Goal: Task Accomplishment & Management: Manage account settings

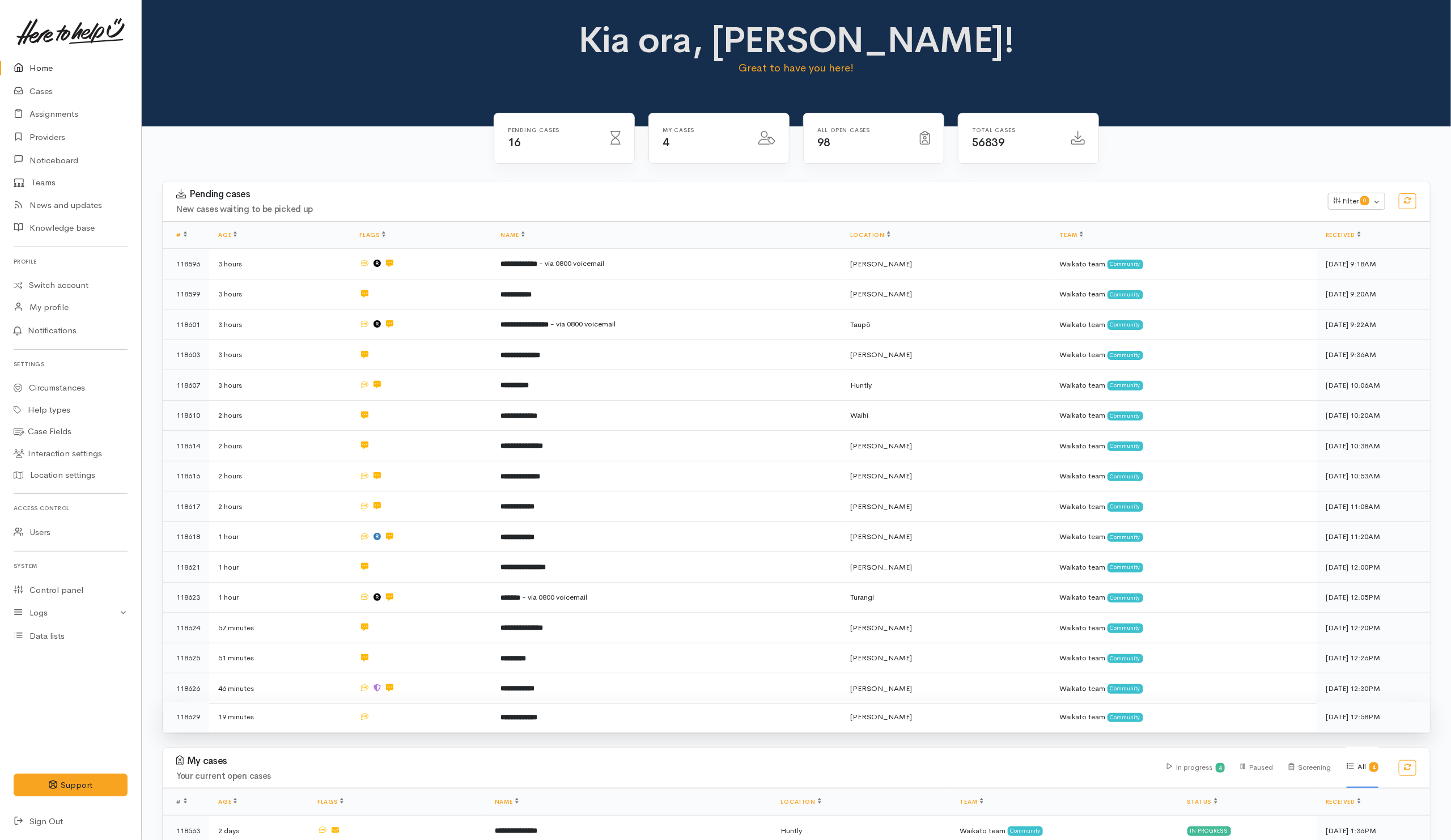
click at [452, 720] on td at bounding box center [421, 717] width 141 height 30
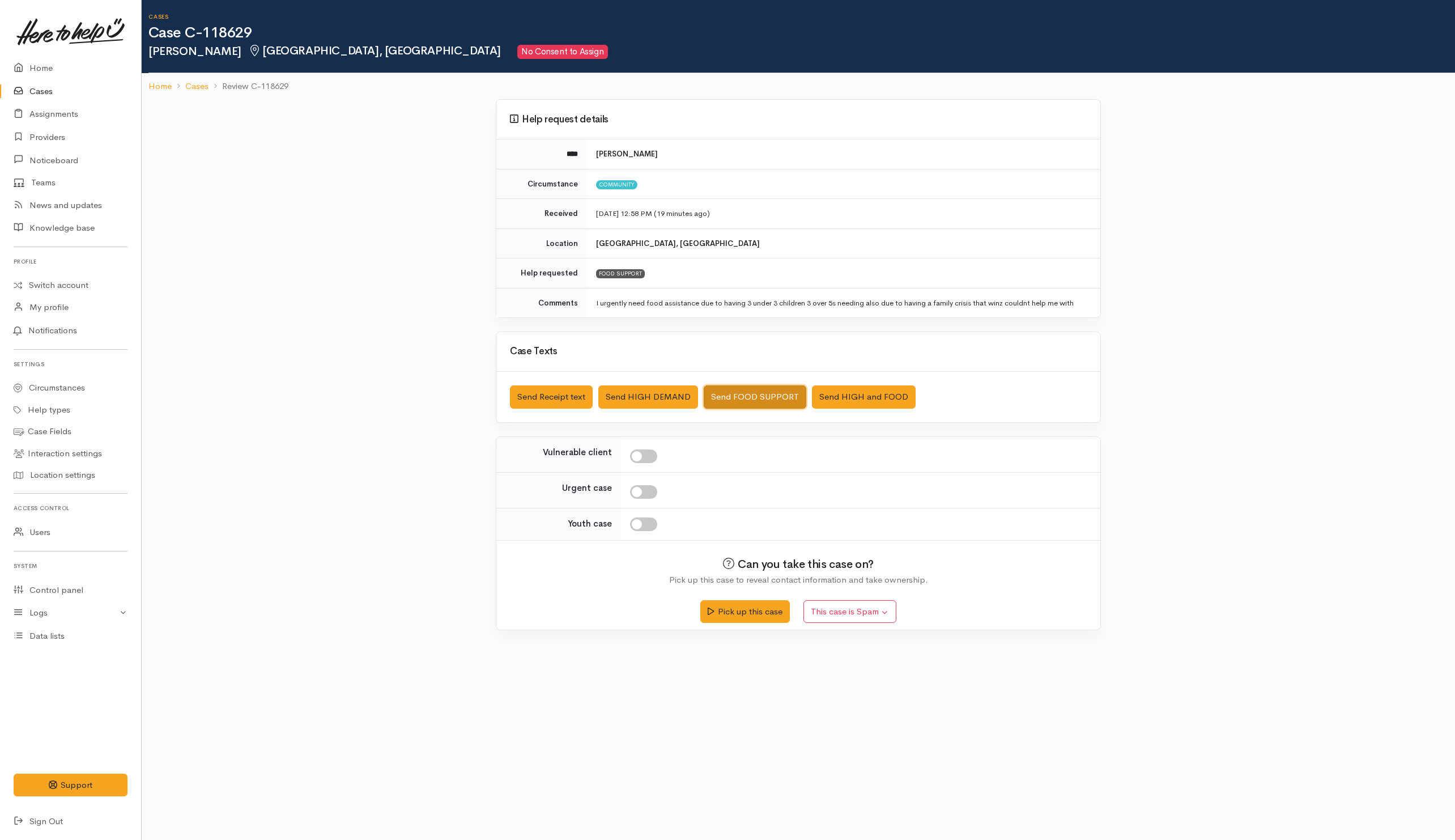
click at [745, 404] on button "Send FOOD SUPPORT" at bounding box center [755, 397] width 102 height 23
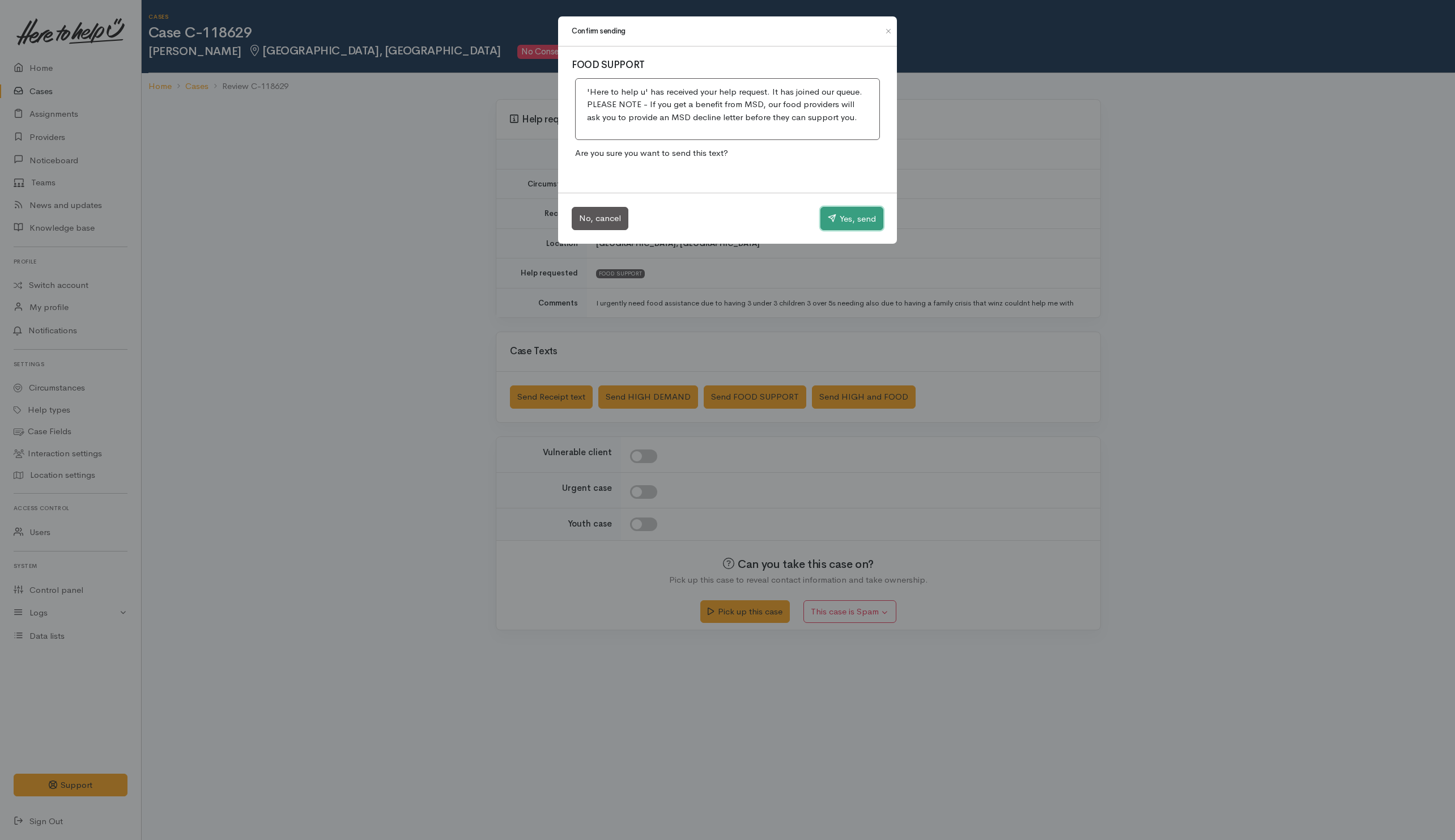
click at [854, 220] on button "Yes, send" at bounding box center [852, 219] width 63 height 24
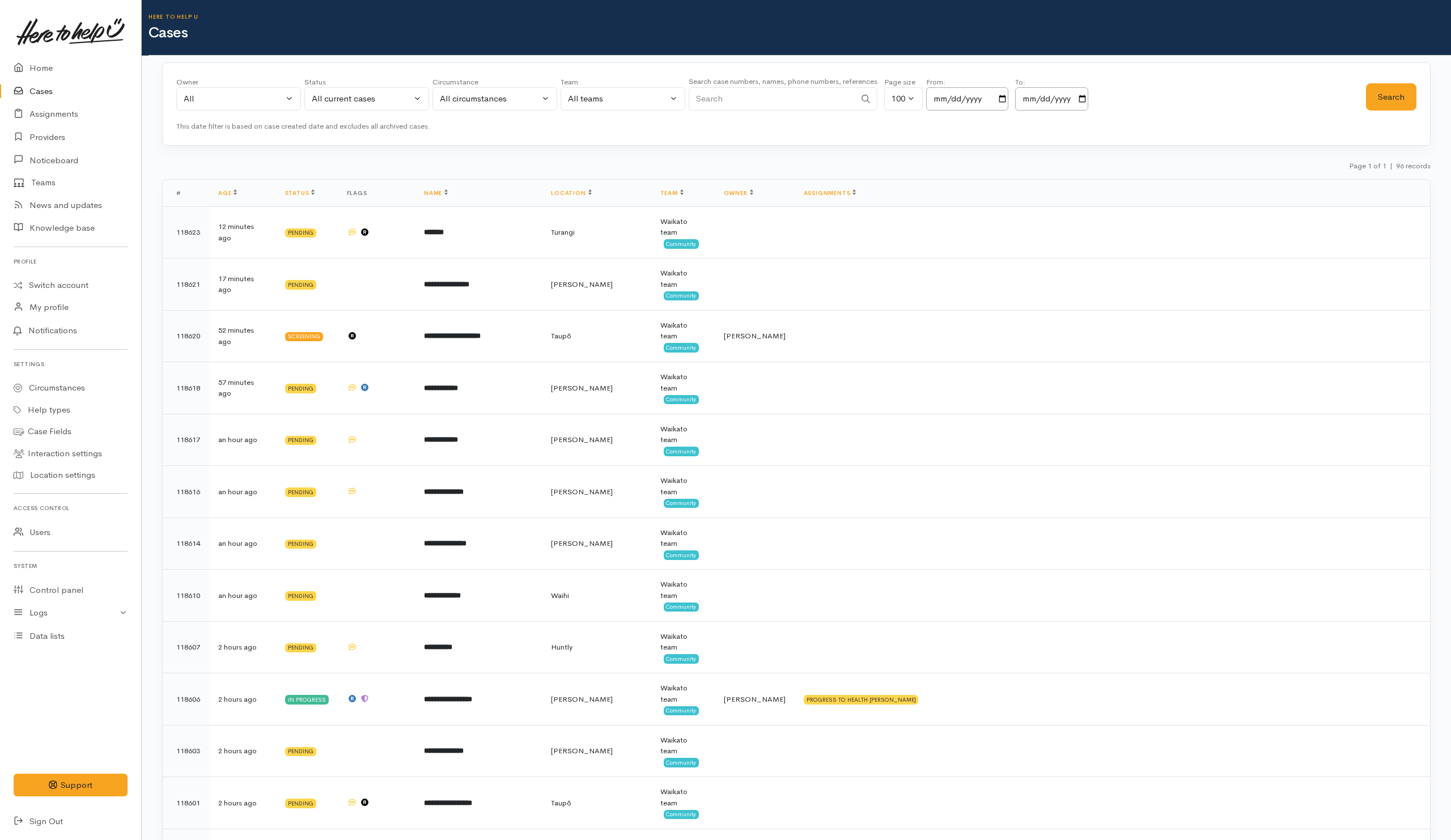
scroll to position [3740, 0]
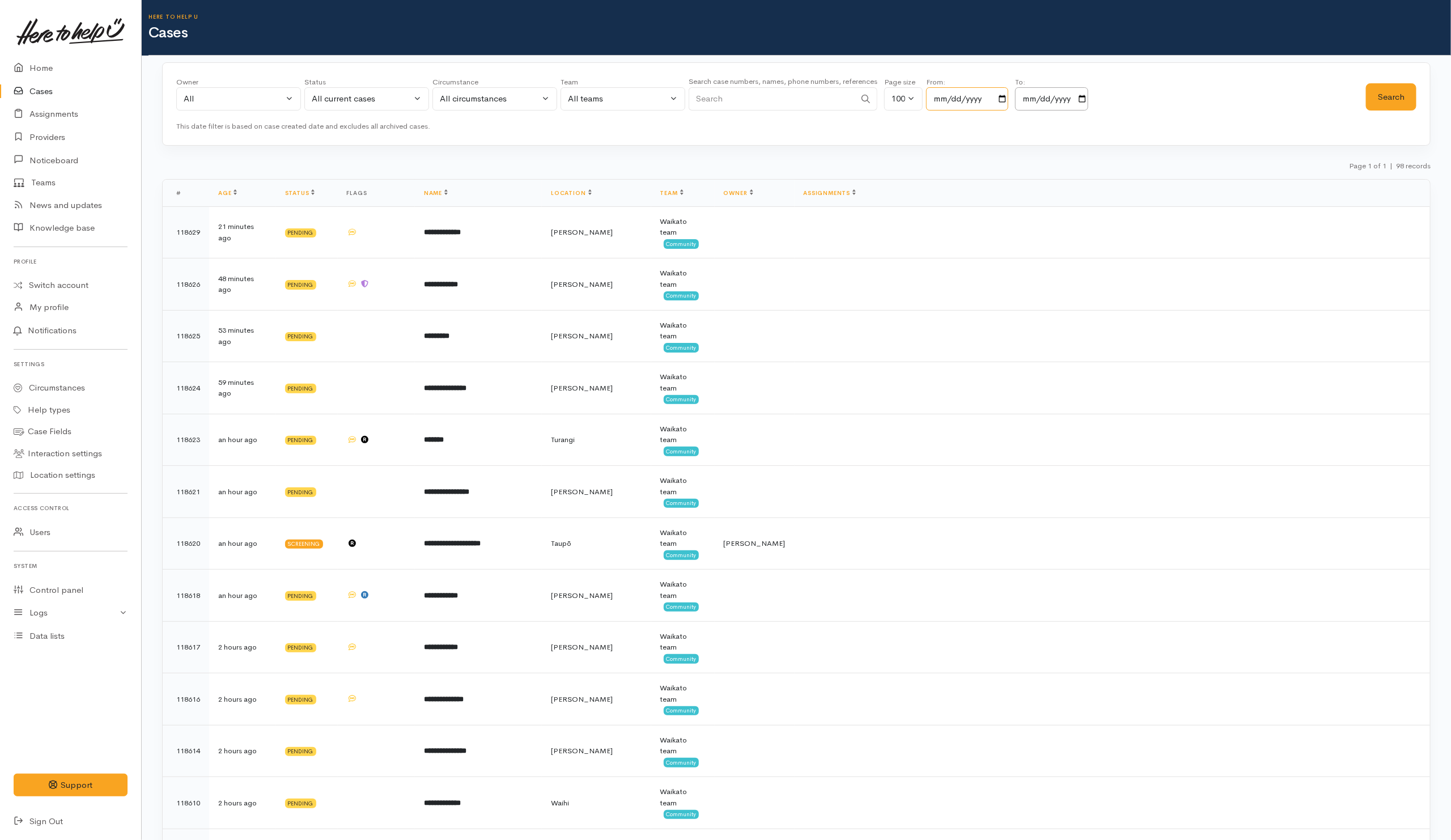
click at [1008, 99] on input "[DATE]" at bounding box center [967, 99] width 82 height 23
type input "[DATE]"
click at [1393, 100] on button "Search" at bounding box center [1390, 96] width 50 height 28
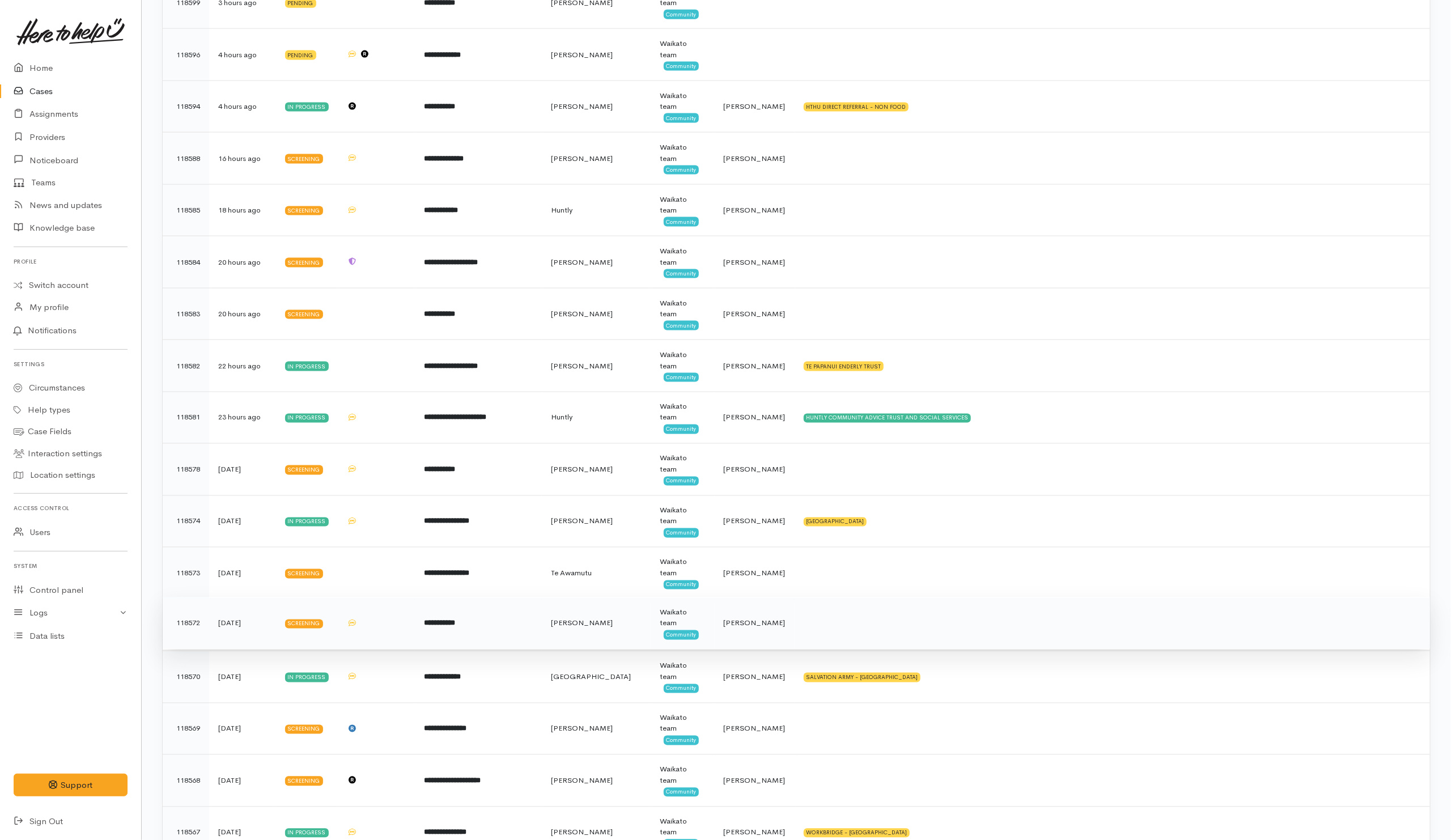
scroll to position [1445, 0]
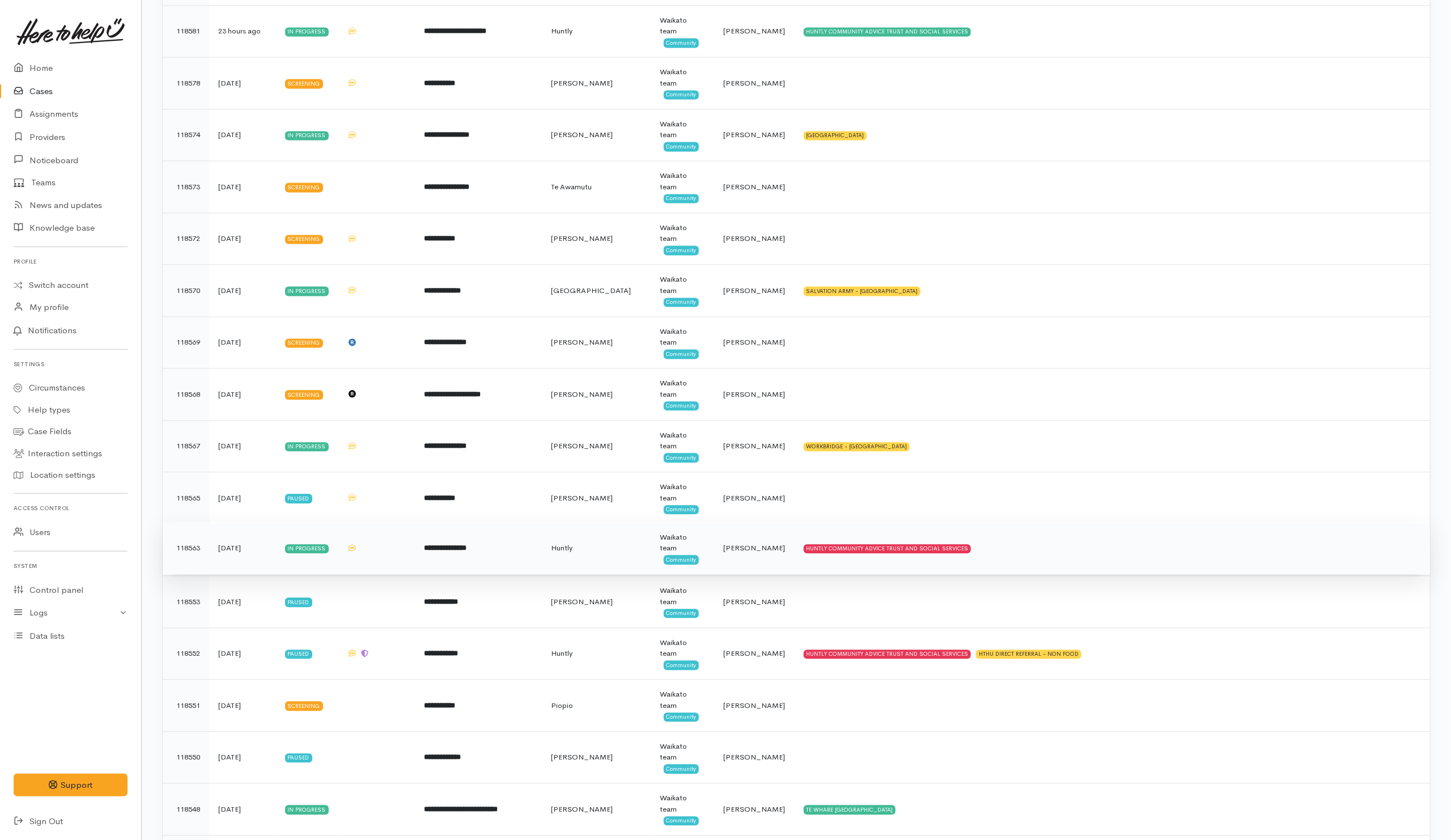
click at [1066, 565] on td "HUNTLY COMMUNITY ADVICE TRUST AND SOCIAL SERVICES" at bounding box center [1112, 549] width 635 height 52
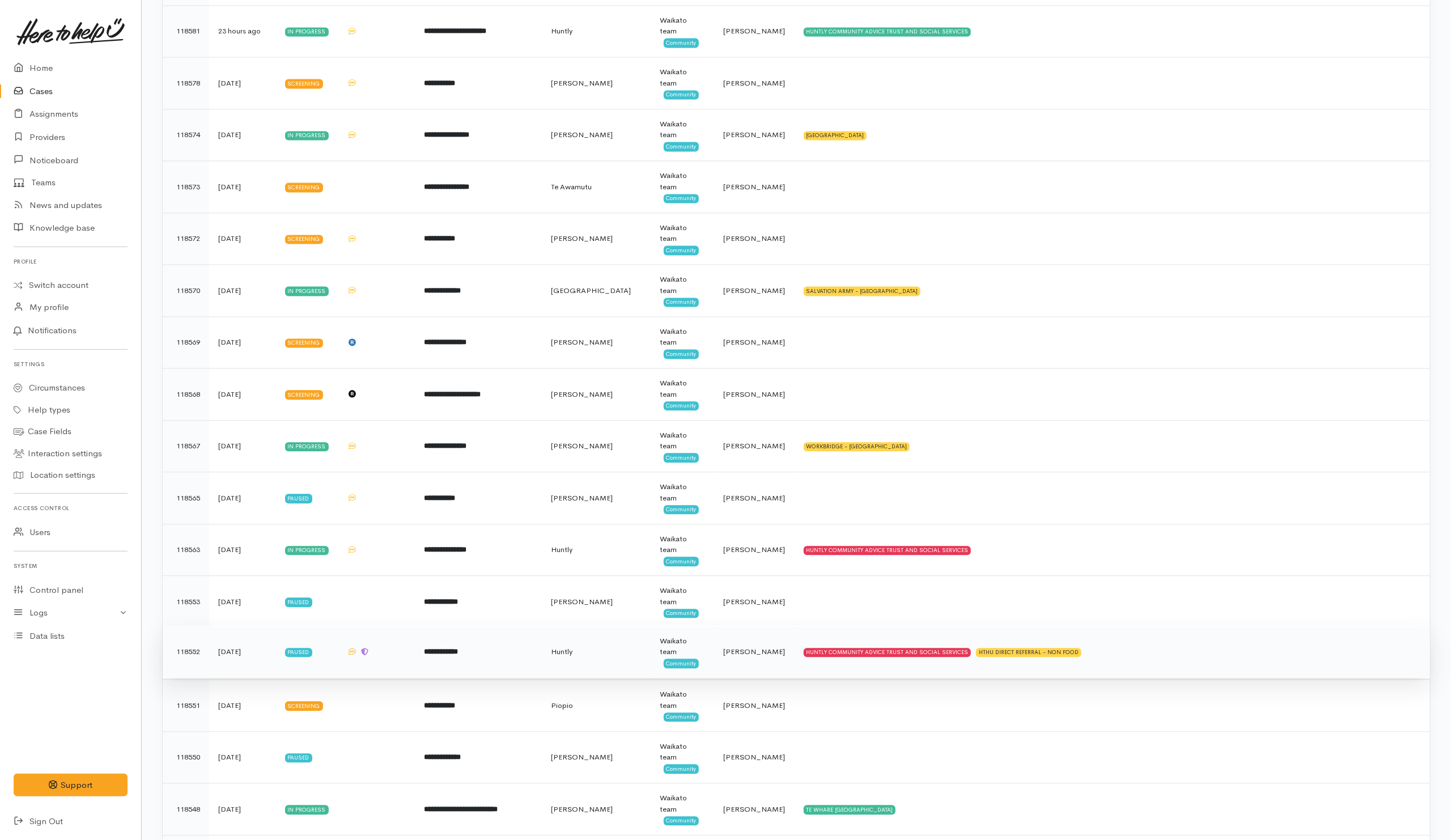
drag, startPoint x: 1130, startPoint y: 674, endPoint x: 1122, endPoint y: 674, distance: 8.0
click at [1130, 674] on td "HUNTLY COMMUNITY ADVICE TRUST AND SOCIAL SERVICES HTHU DIRECT REFERRAL - NON FO…" at bounding box center [1112, 652] width 635 height 52
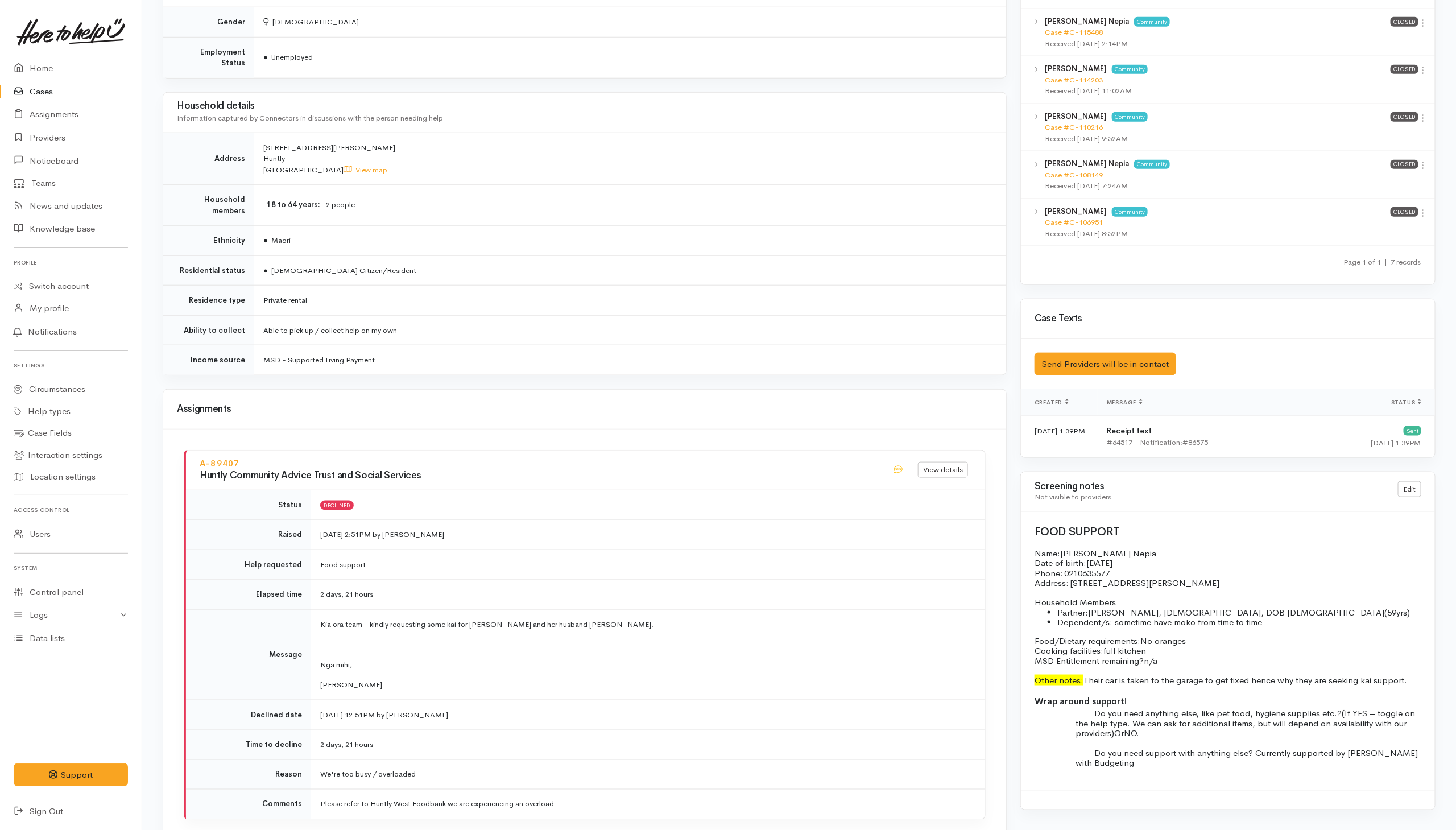
scroll to position [859, 0]
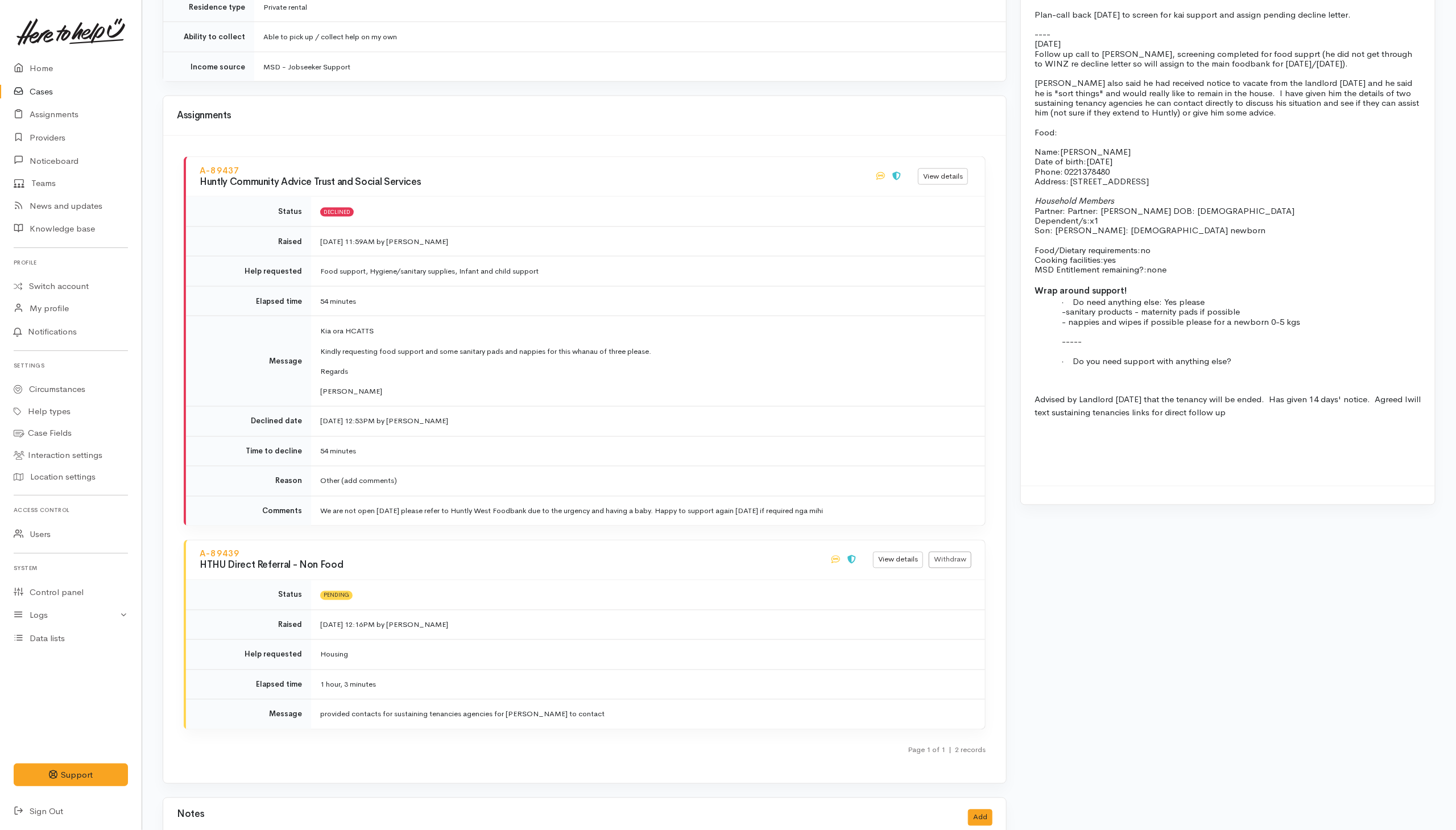
scroll to position [1110, 0]
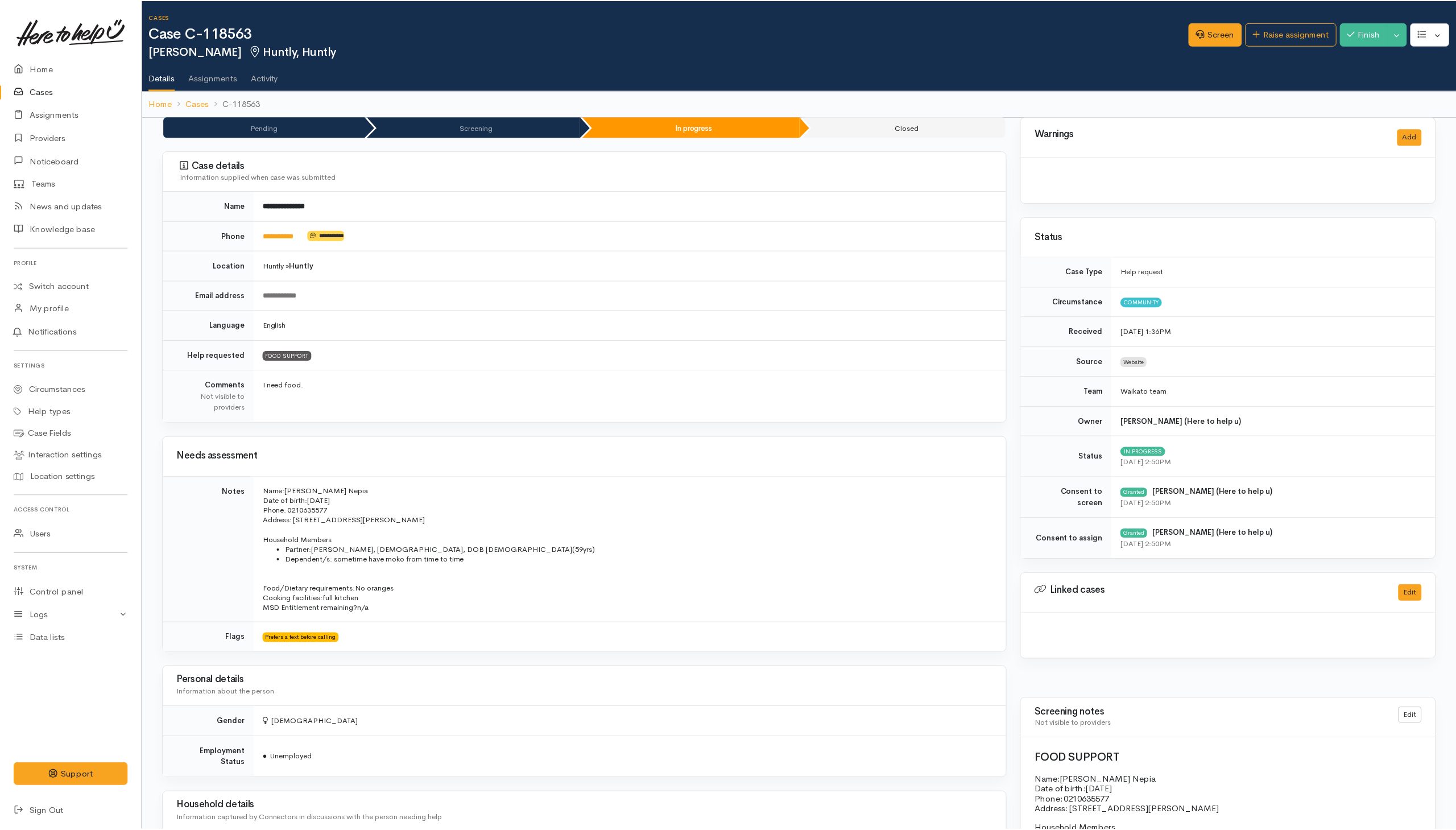
scroll to position [859, 0]
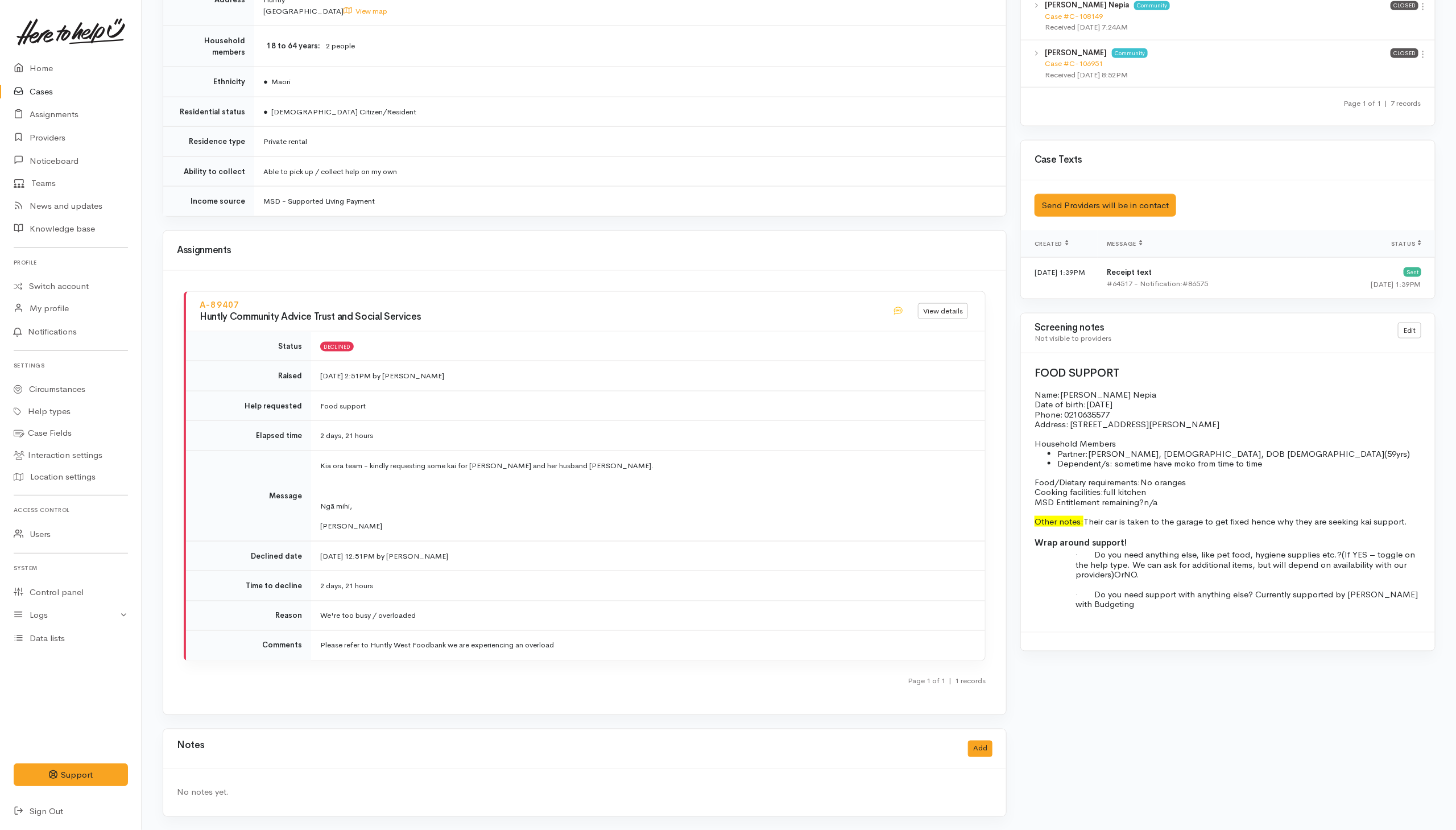
click at [45, 91] on link "Cases" at bounding box center [71, 92] width 142 height 23
drag, startPoint x: 319, startPoint y: 463, endPoint x: 353, endPoint y: 521, distance: 67.2
click at [353, 521] on td "Kia ora team - kindly requesting some kai for Leighanne and her husband Robert.…" at bounding box center [648, 496] width 674 height 91
copy td "Kia ora team - kindly requesting some kai for Leighanne and her husband Robert.…"
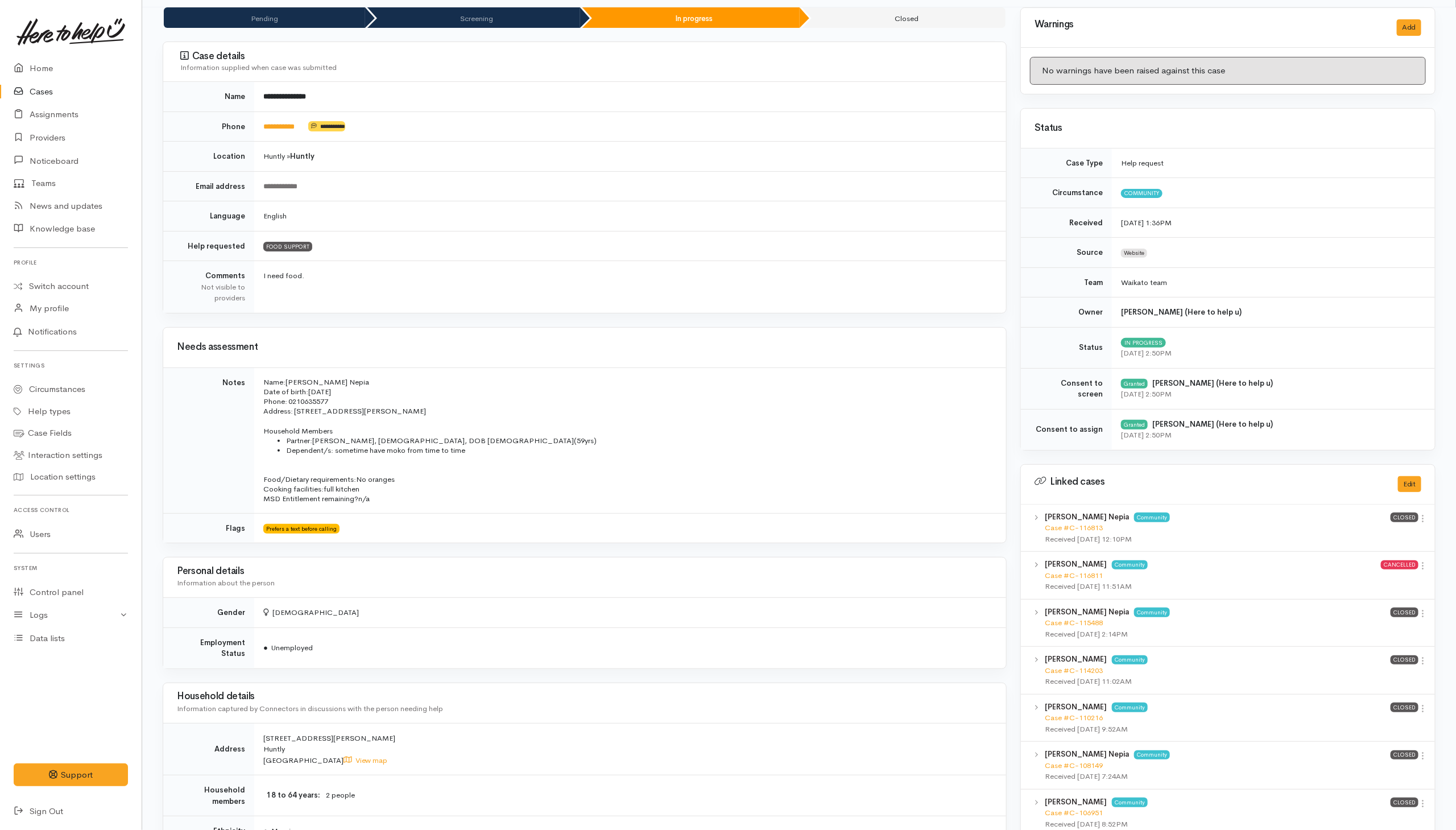
scroll to position [0, 0]
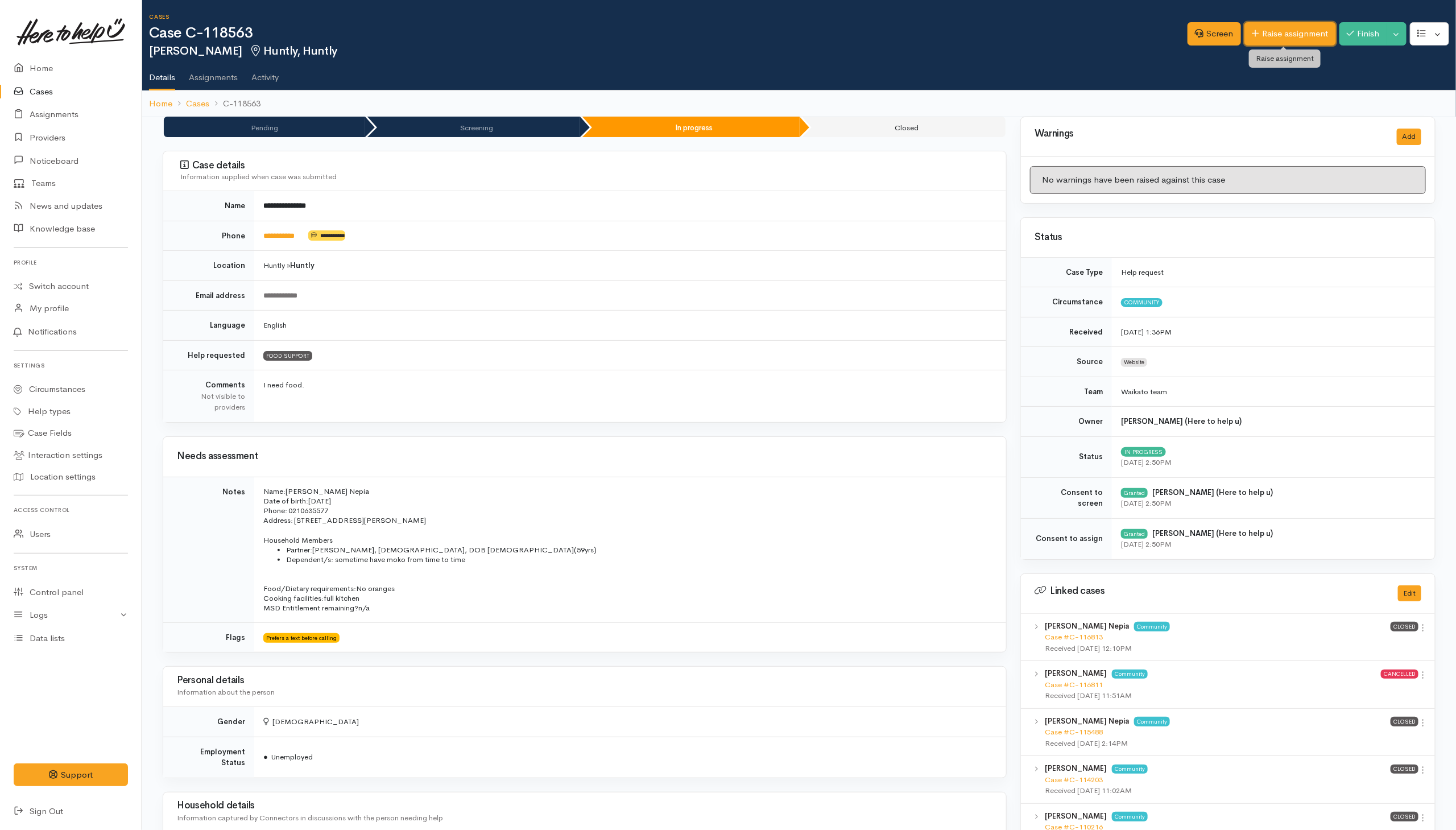
click at [1292, 37] on link "Raise assignment" at bounding box center [1290, 34] width 92 height 23
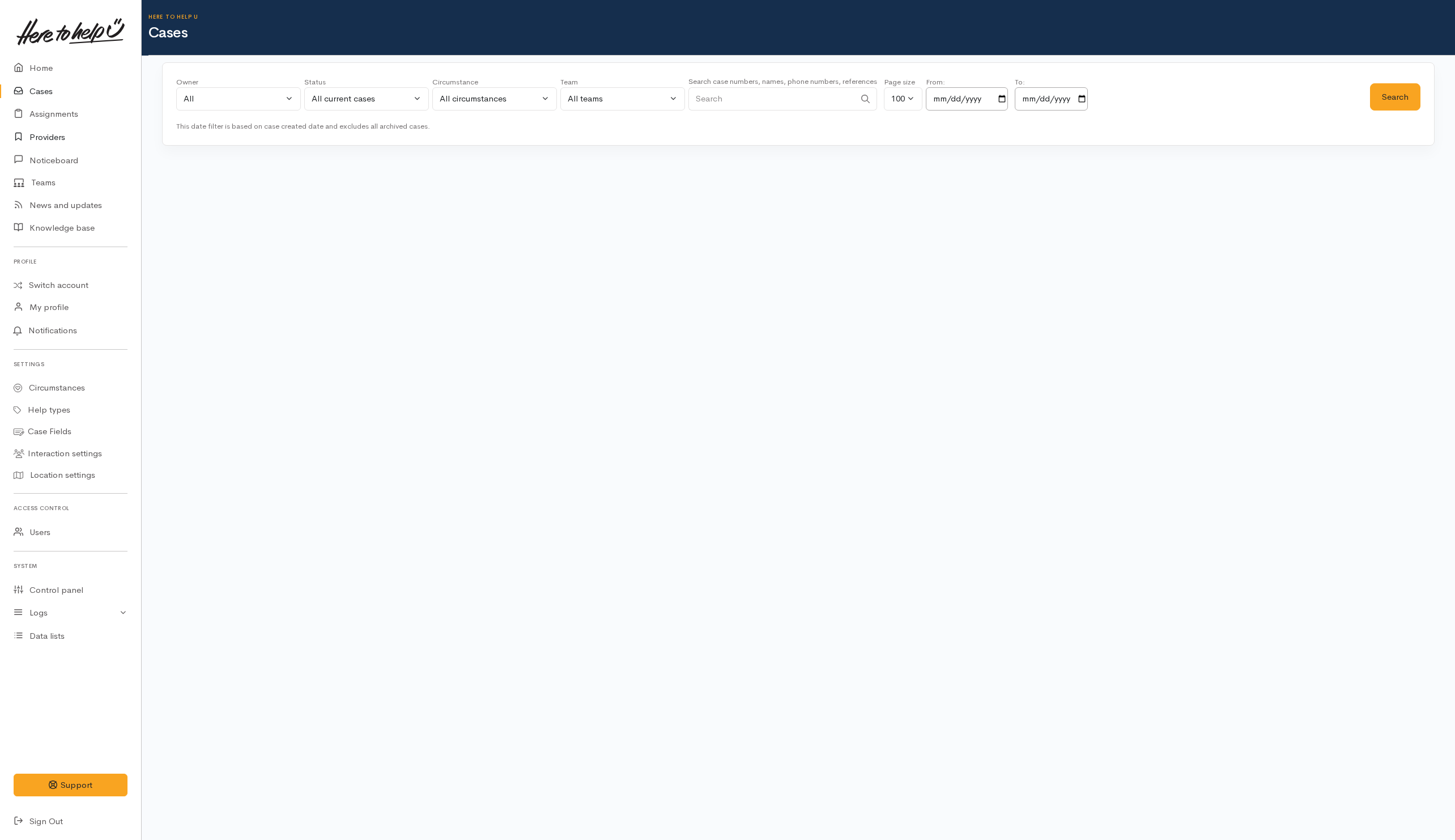
click at [37, 133] on link "Providers" at bounding box center [70, 137] width 141 height 23
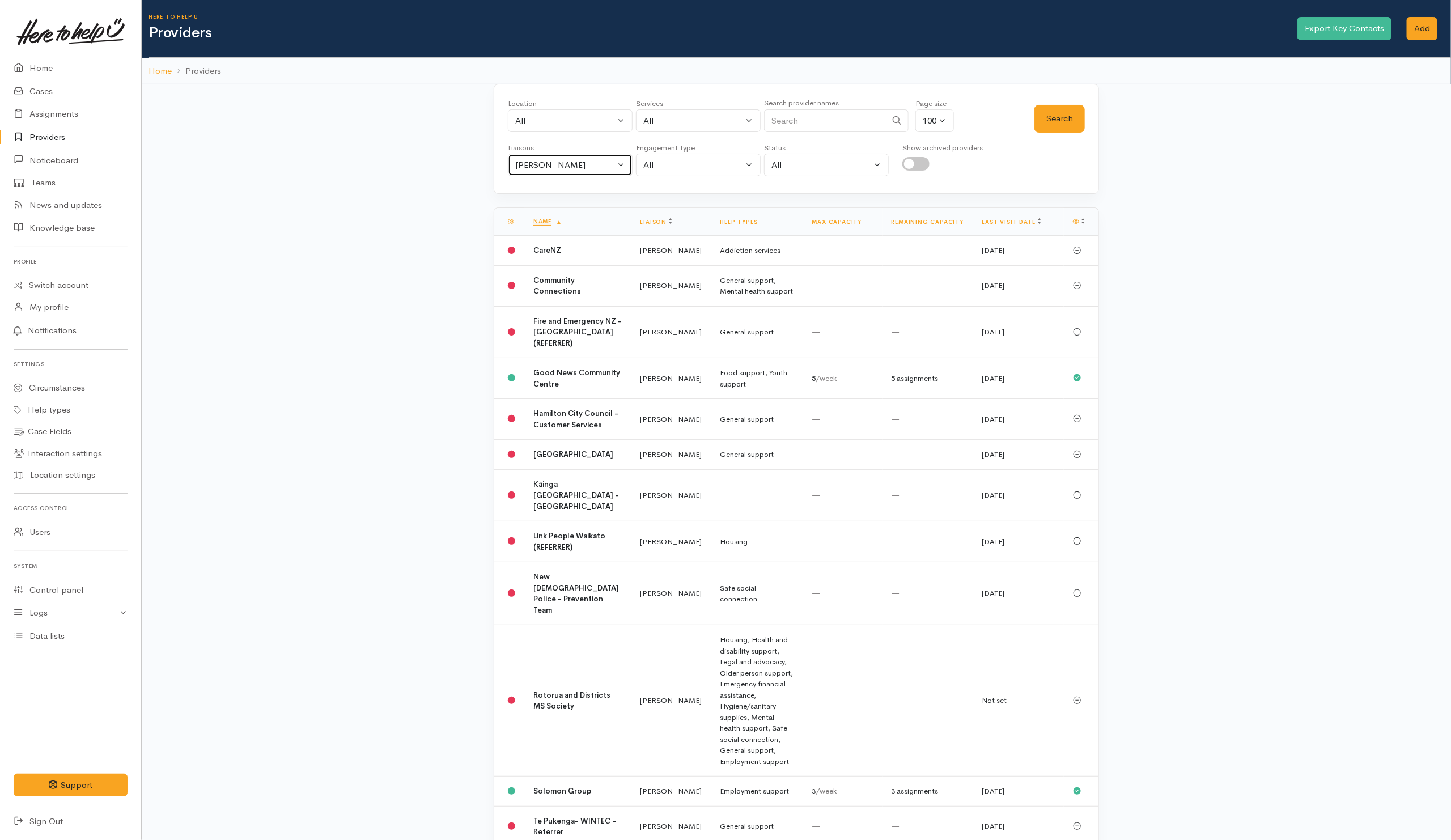
click at [614, 168] on div "Helena Kaufononga" at bounding box center [564, 164] width 99 height 13
click at [532, 221] on span "All" at bounding box center [527, 218] width 10 height 13
select select "null"
click at [792, 126] on input "Search" at bounding box center [825, 120] width 123 height 23
click at [1044, 116] on button "Search" at bounding box center [1059, 118] width 50 height 28
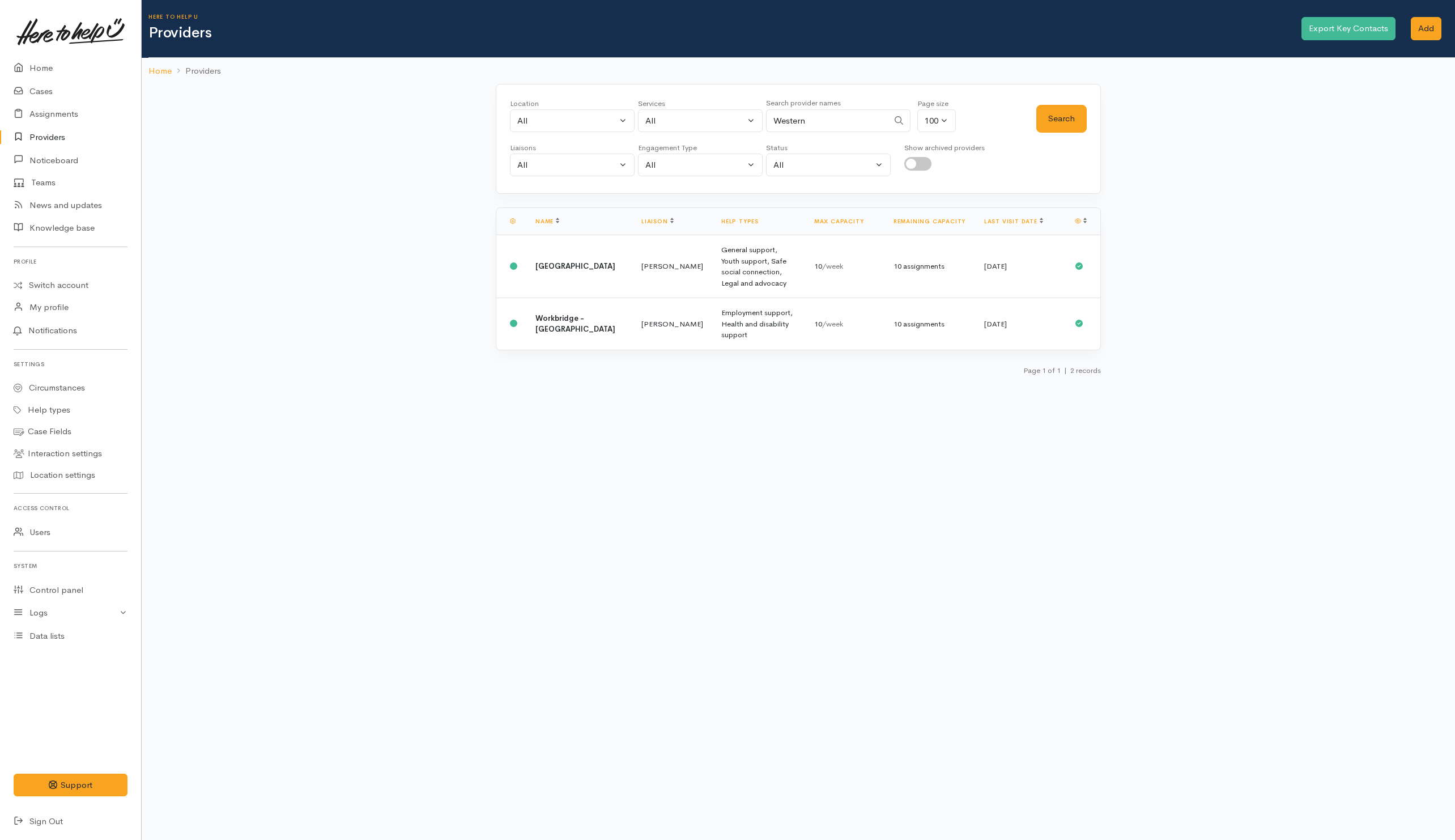
drag, startPoint x: 833, startPoint y: 118, endPoint x: 716, endPoint y: 116, distance: 117.0
click at [716, 116] on div "Location All Tauranga Eastern Bay of Plenty - other Kawerau Ōhope Ōpōtiki Whaka…" at bounding box center [773, 118] width 526 height 41
type input "Huntly W"
click at [1070, 116] on button "Search" at bounding box center [1061, 118] width 50 height 28
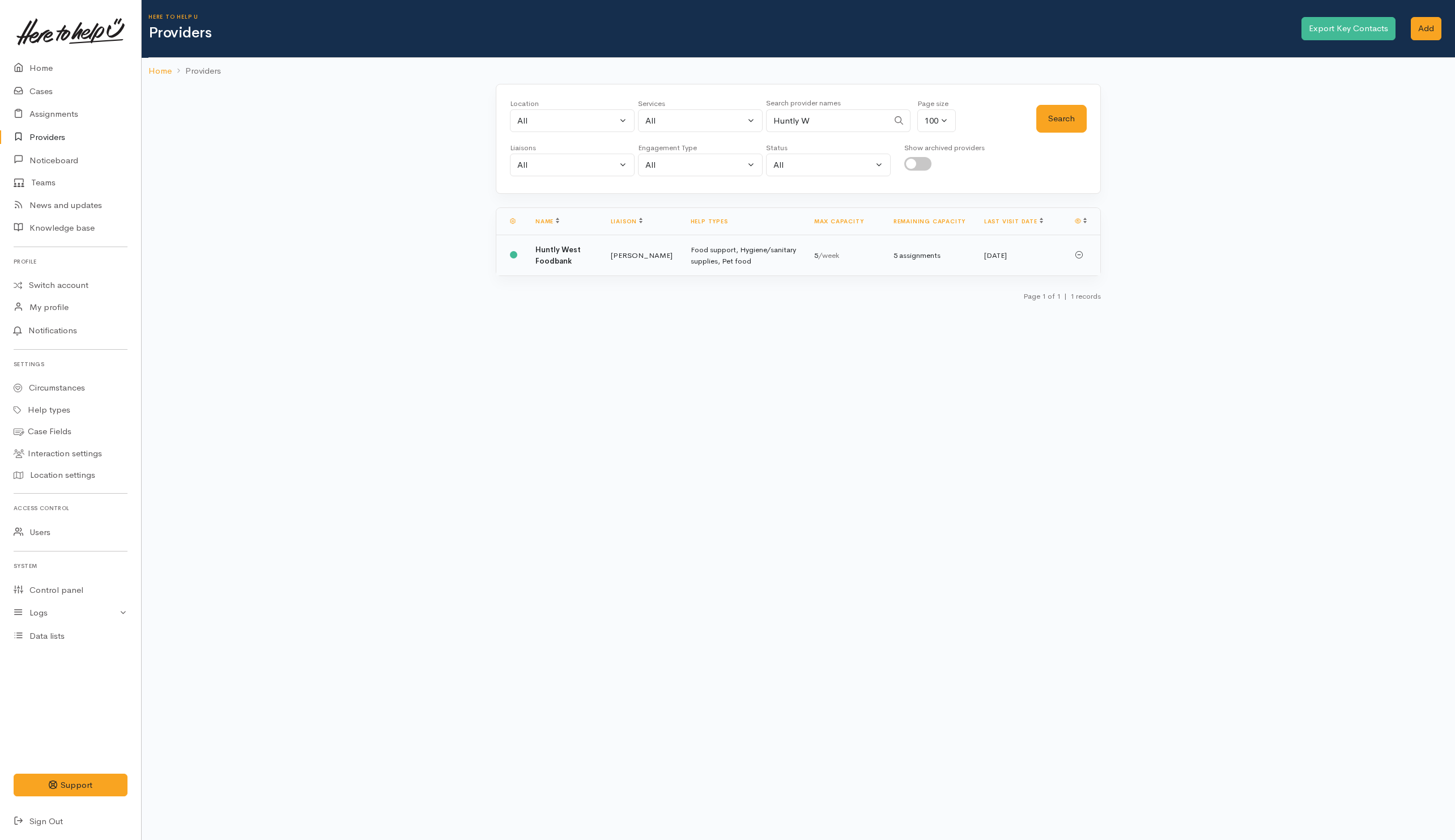
click at [590, 256] on td "Huntly West Foodbank" at bounding box center [563, 256] width 75 height 41
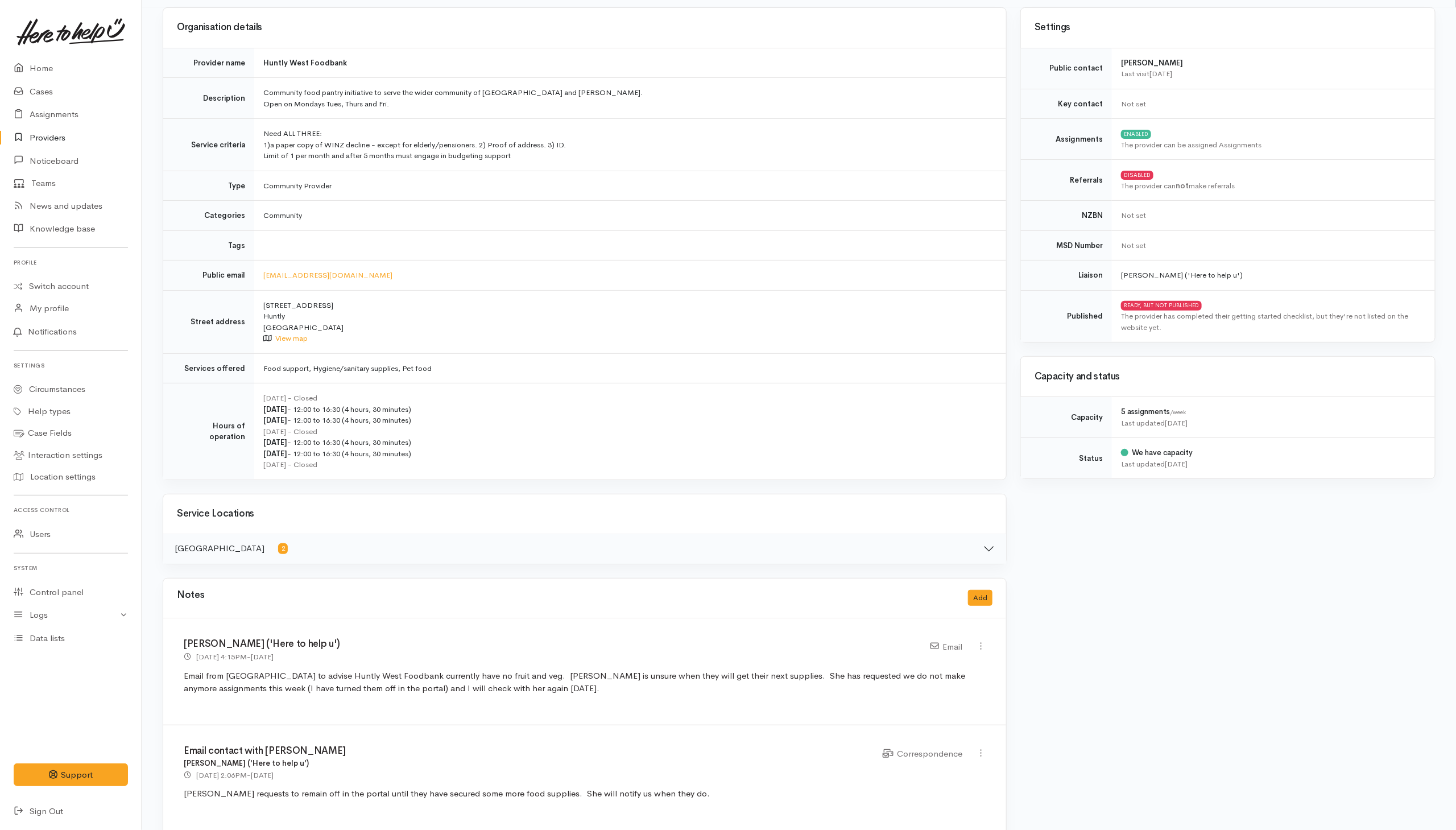
scroll to position [341, 0]
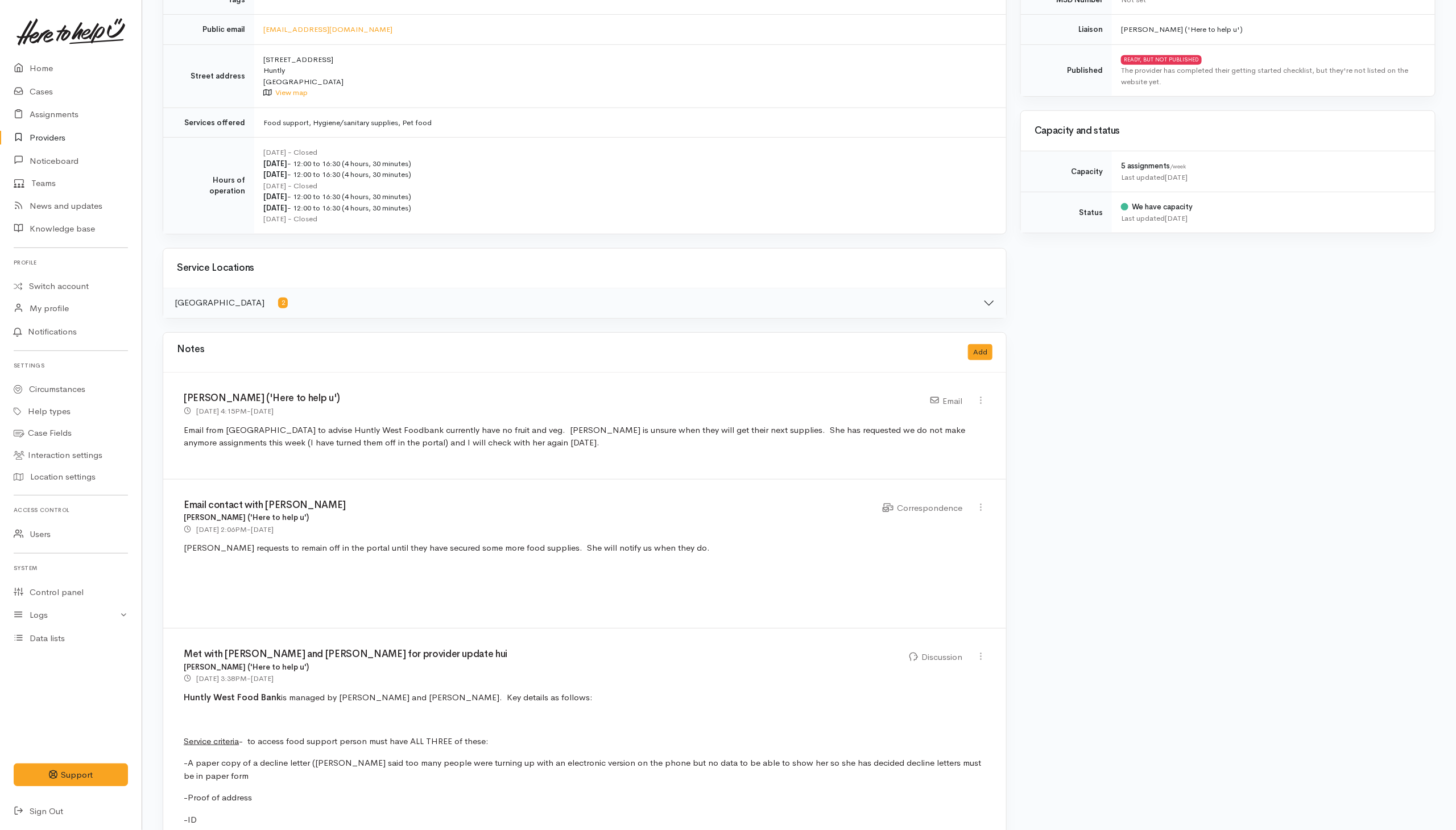
click at [387, 307] on button "Waikato District 2" at bounding box center [585, 302] width 843 height 29
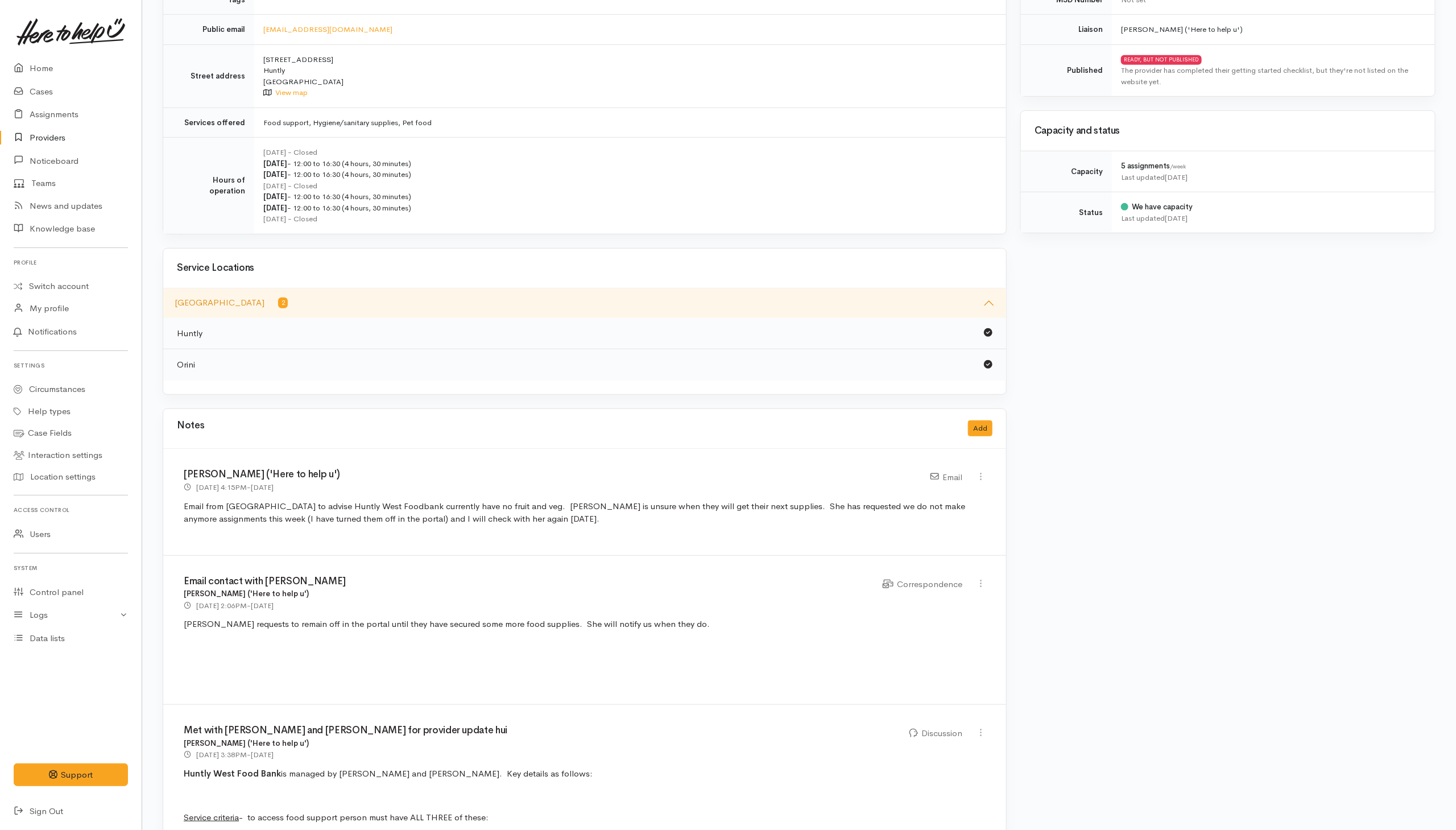
click at [386, 309] on button "Waikato District 2" at bounding box center [585, 302] width 843 height 29
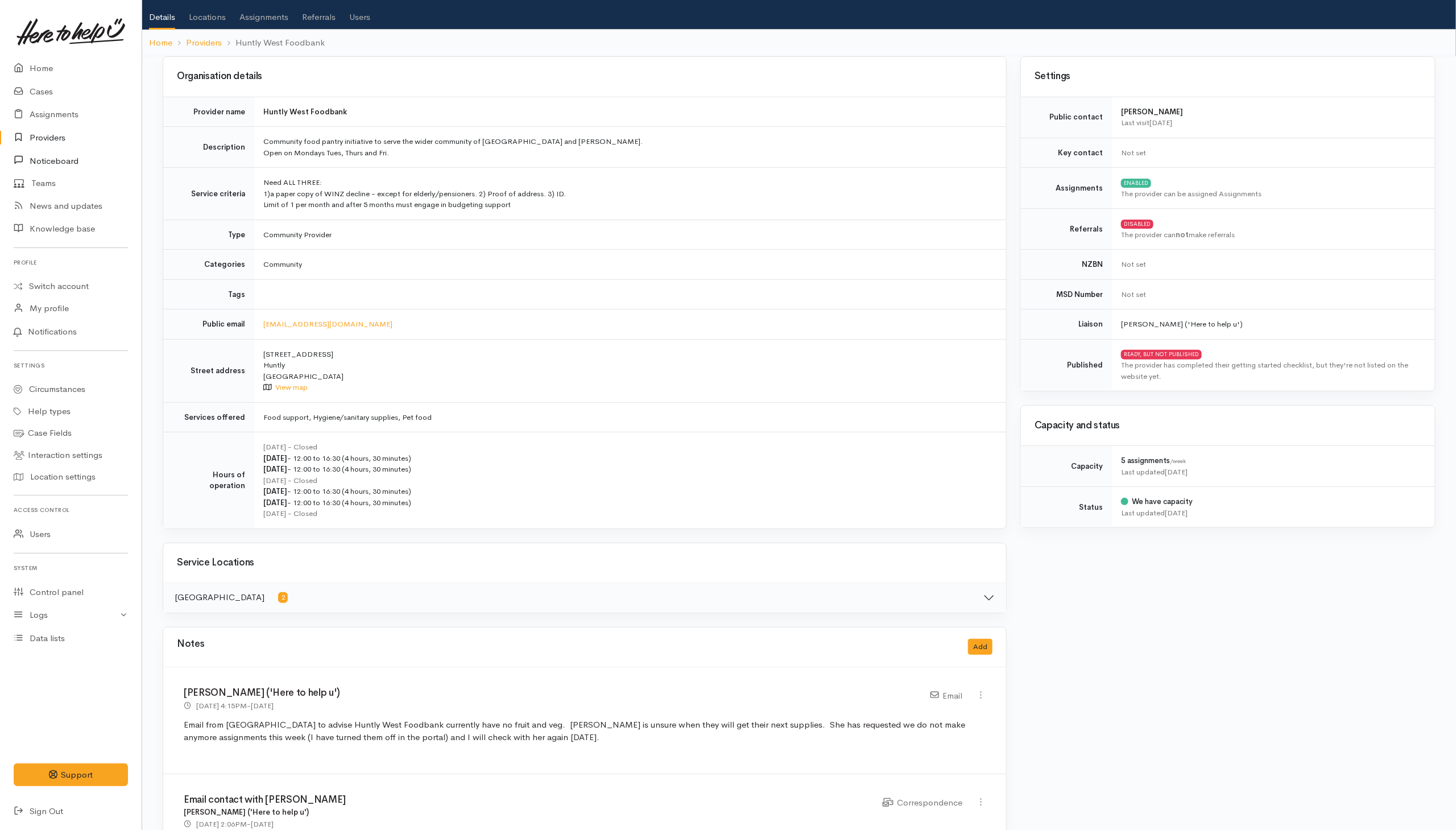
scroll to position [86, 0]
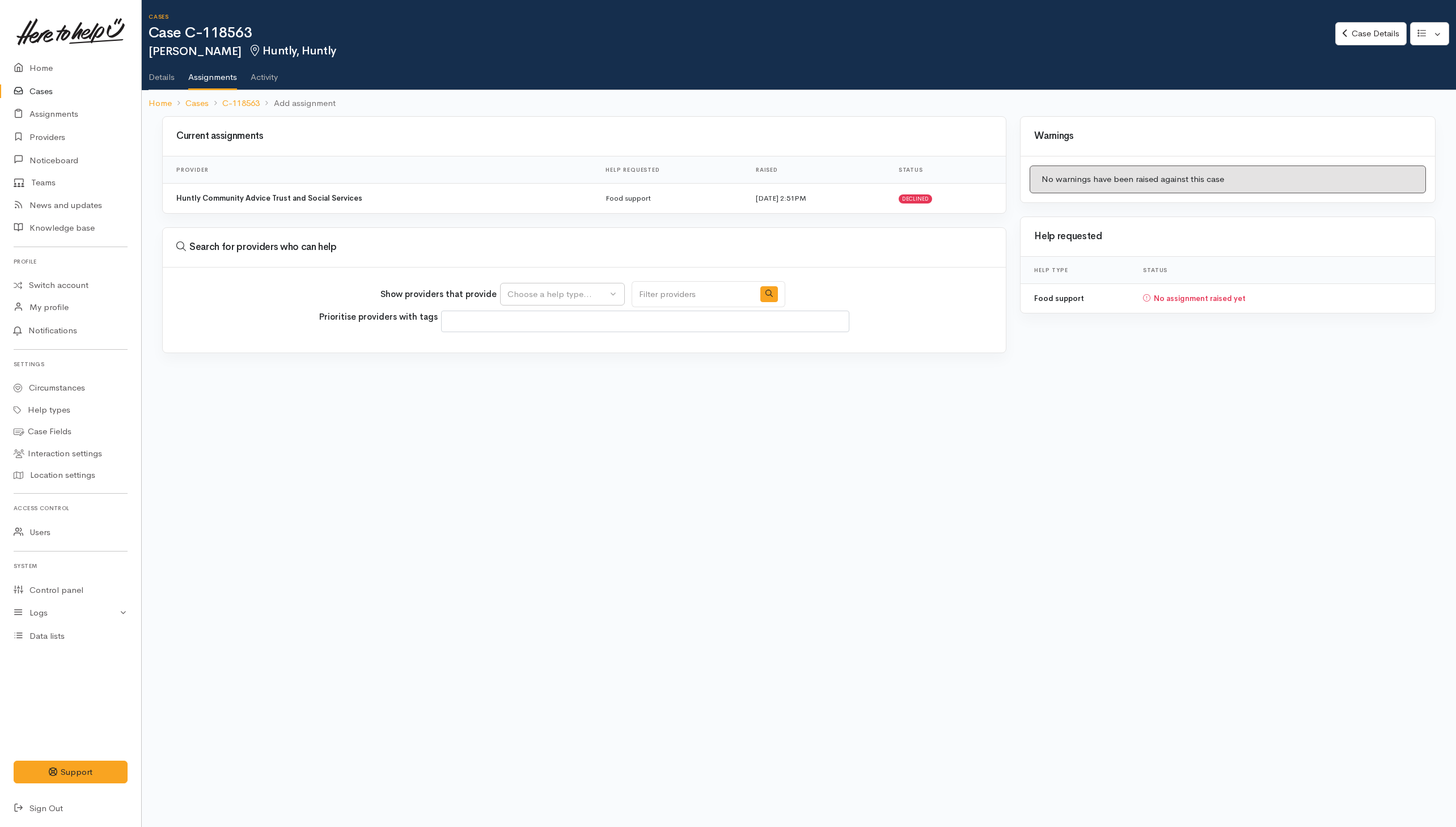
select select
click at [607, 291] on div "Choose a help type..." at bounding box center [557, 294] width 99 height 13
click at [555, 352] on span "Food support" at bounding box center [541, 348] width 53 height 13
select select "3"
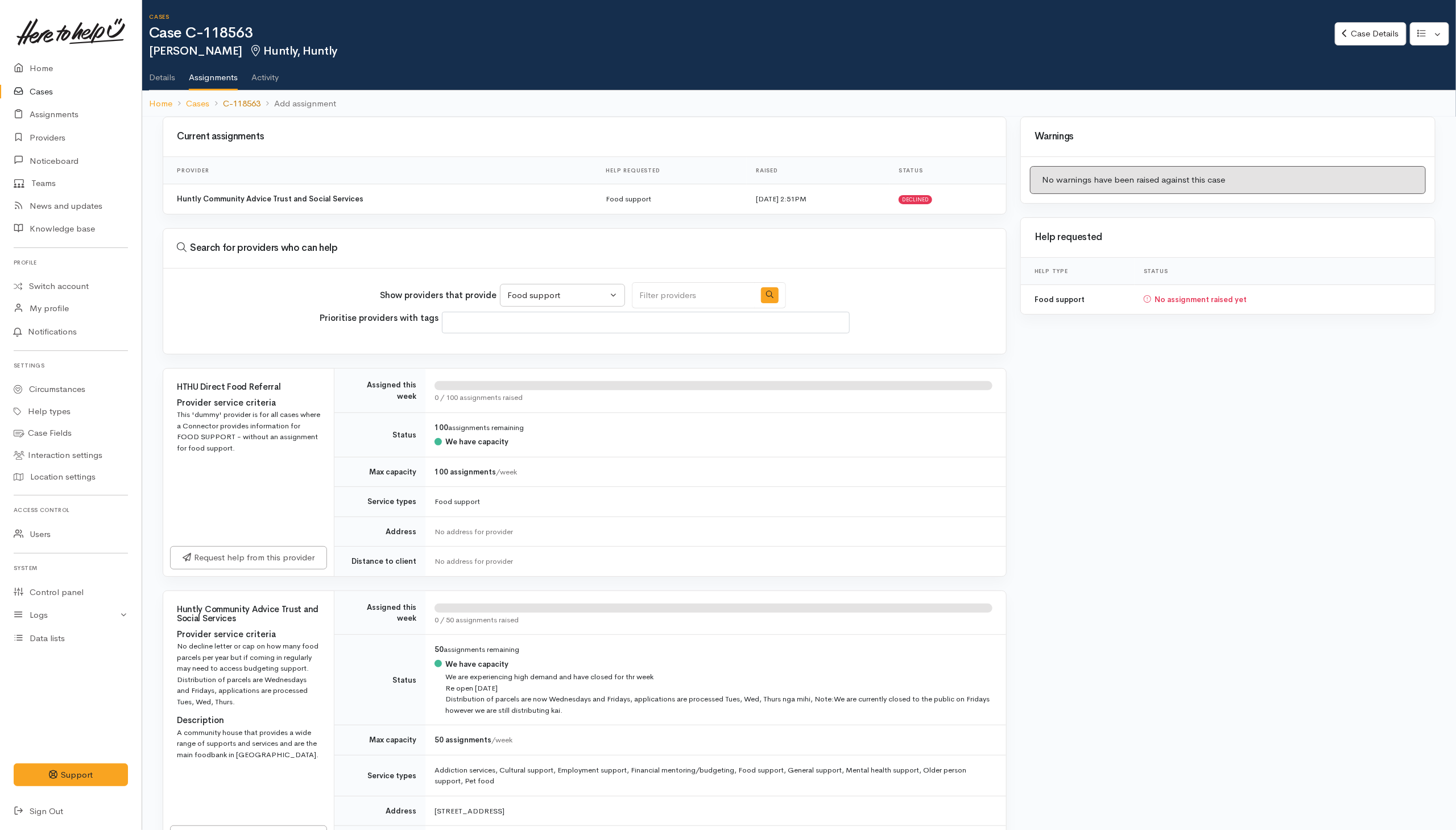
click at [241, 103] on link "C-118563" at bounding box center [242, 104] width 38 height 13
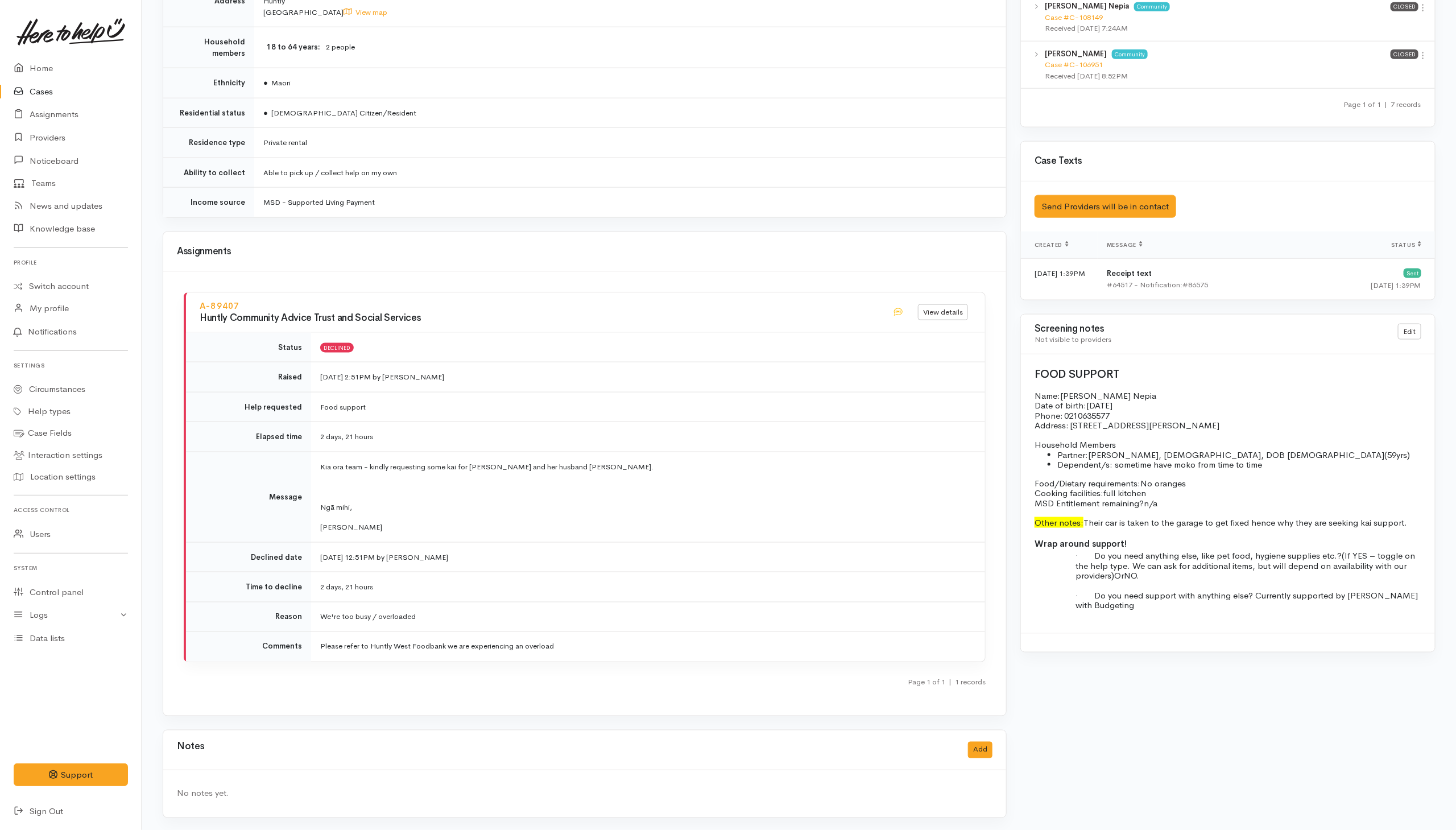
scroll to position [859, 0]
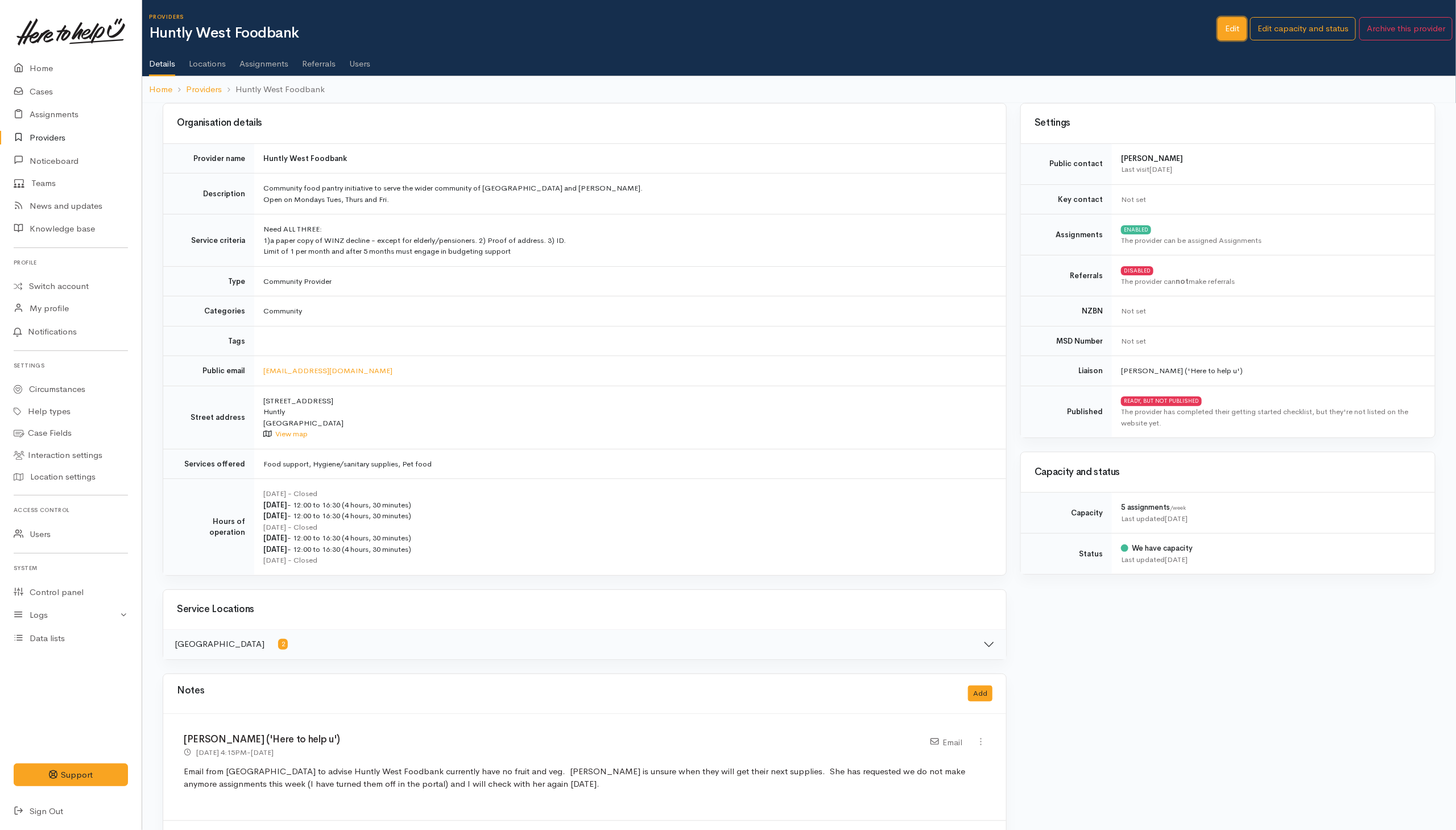
click at [1232, 31] on link "Edit" at bounding box center [1232, 29] width 29 height 23
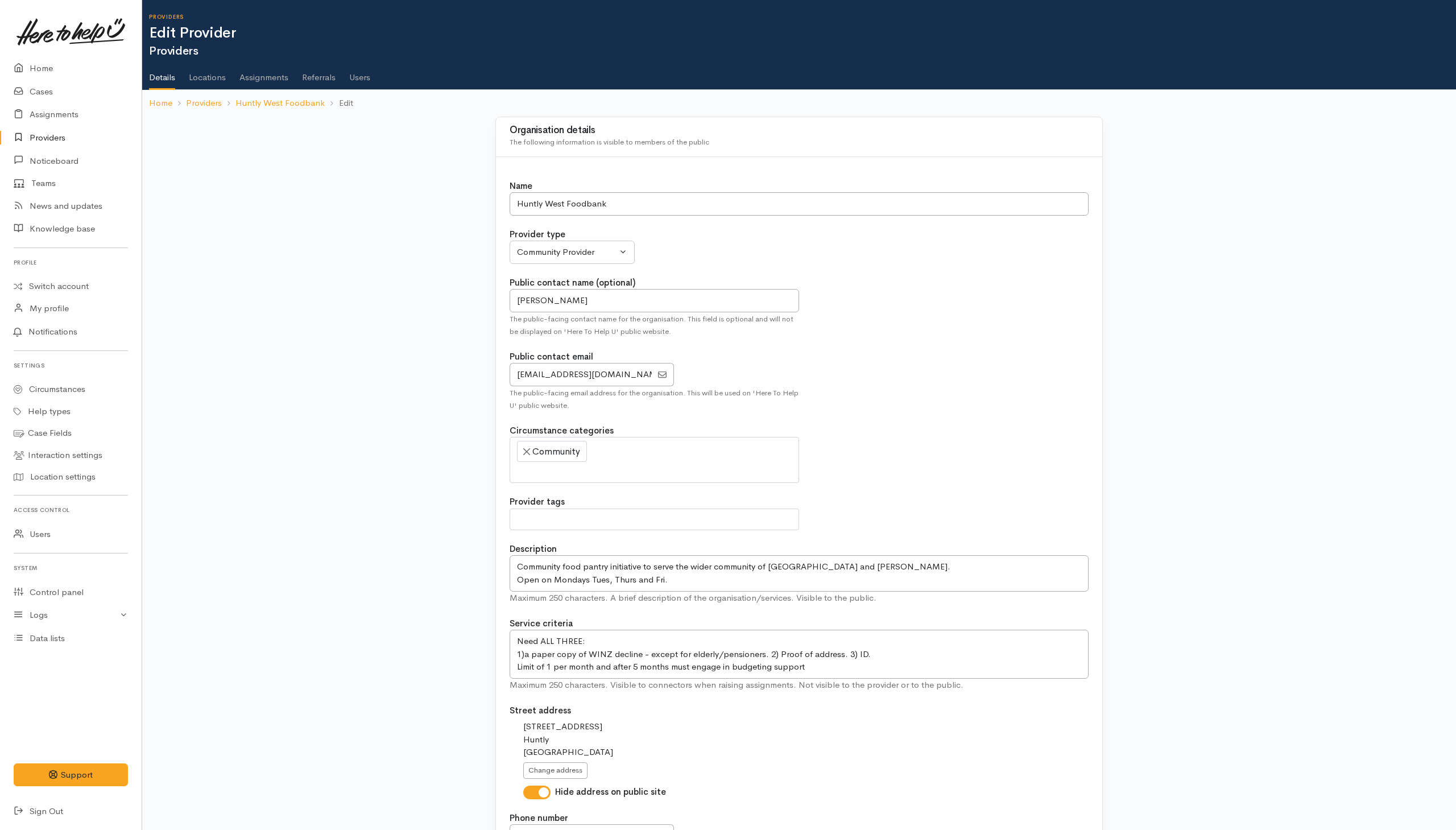
select select
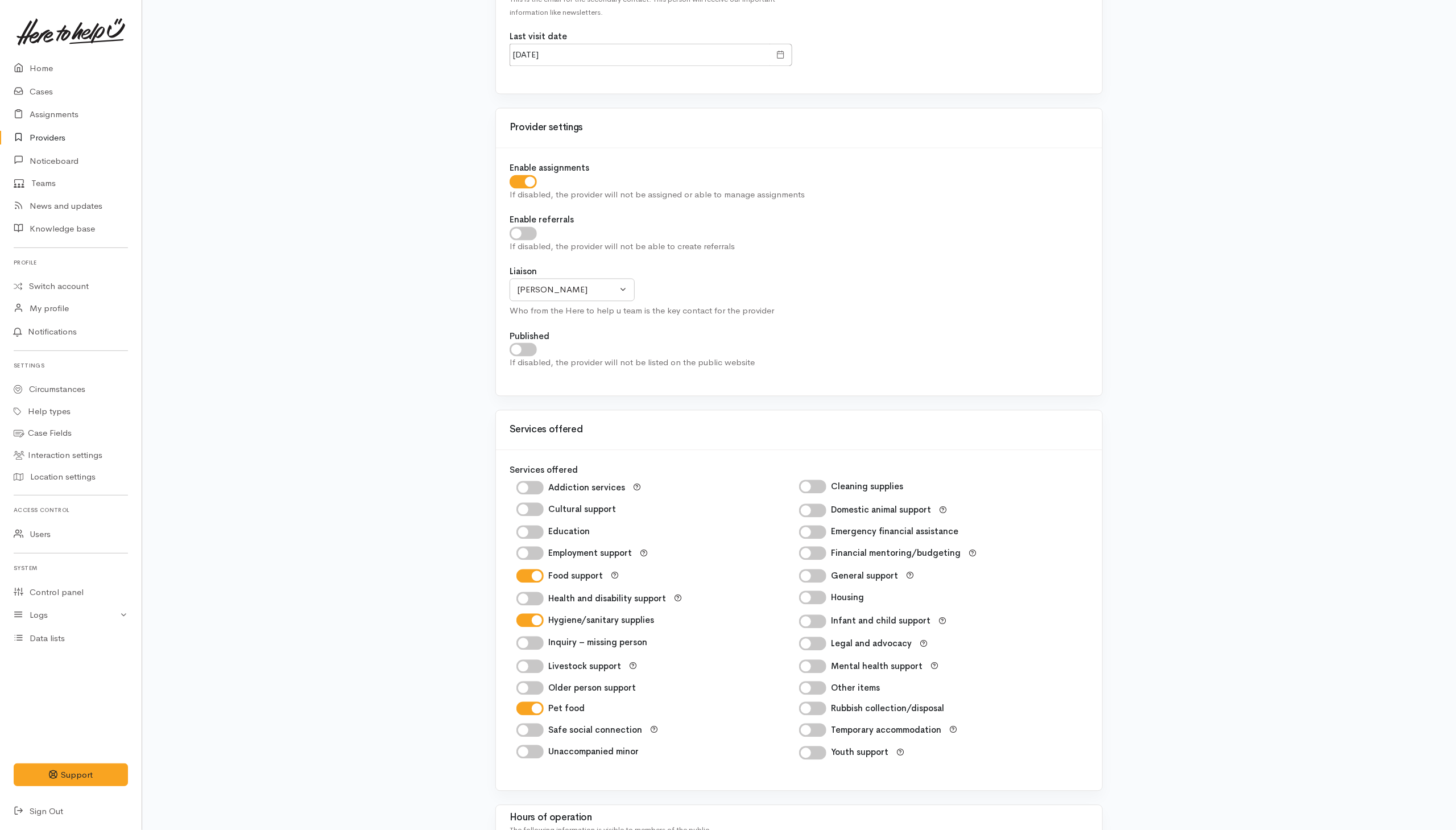
scroll to position [1451, 0]
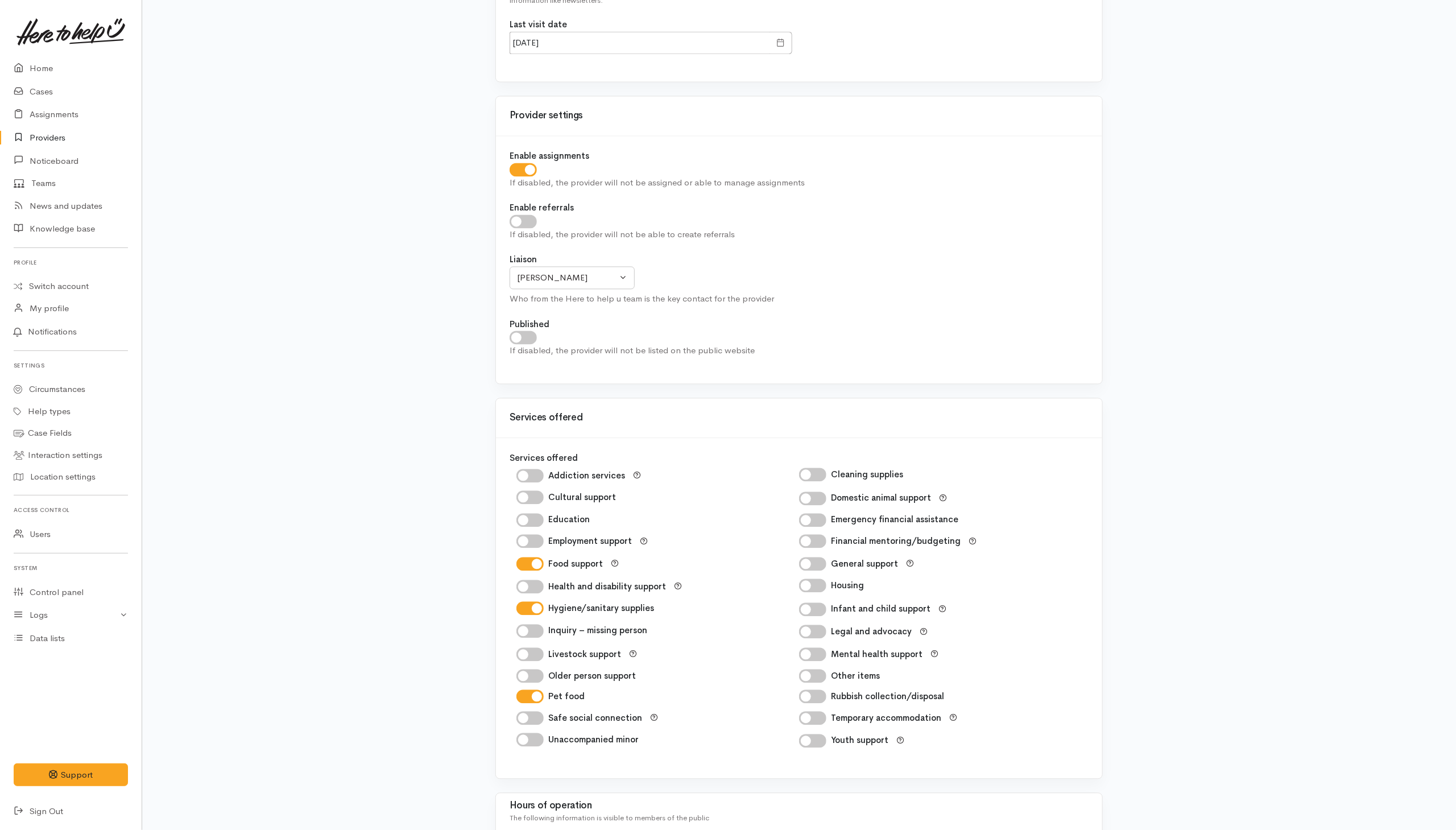
click at [41, 140] on link "Providers" at bounding box center [71, 137] width 142 height 23
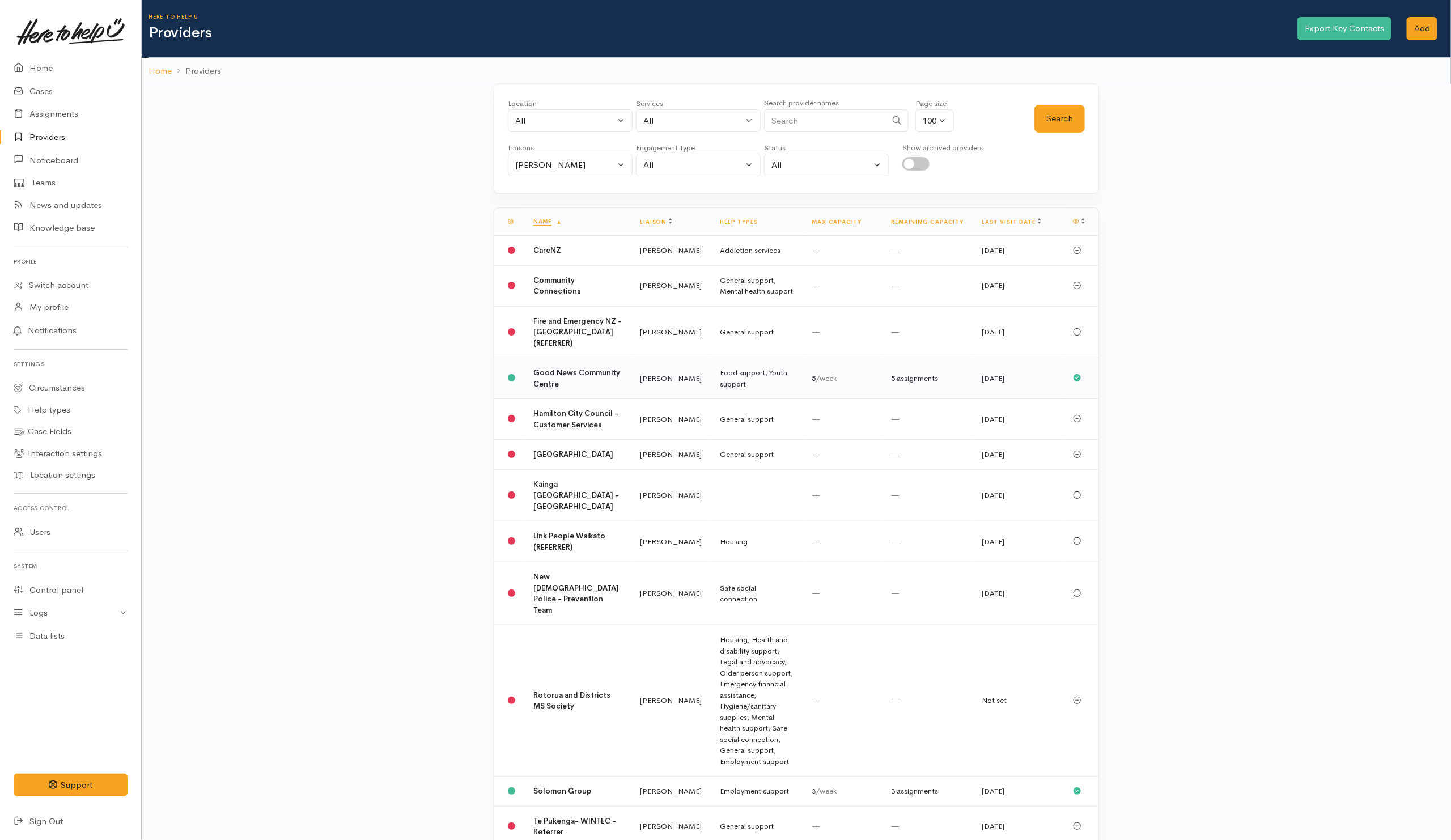
click at [556, 389] on b "Good News Community Centre" at bounding box center [577, 378] width 87 height 21
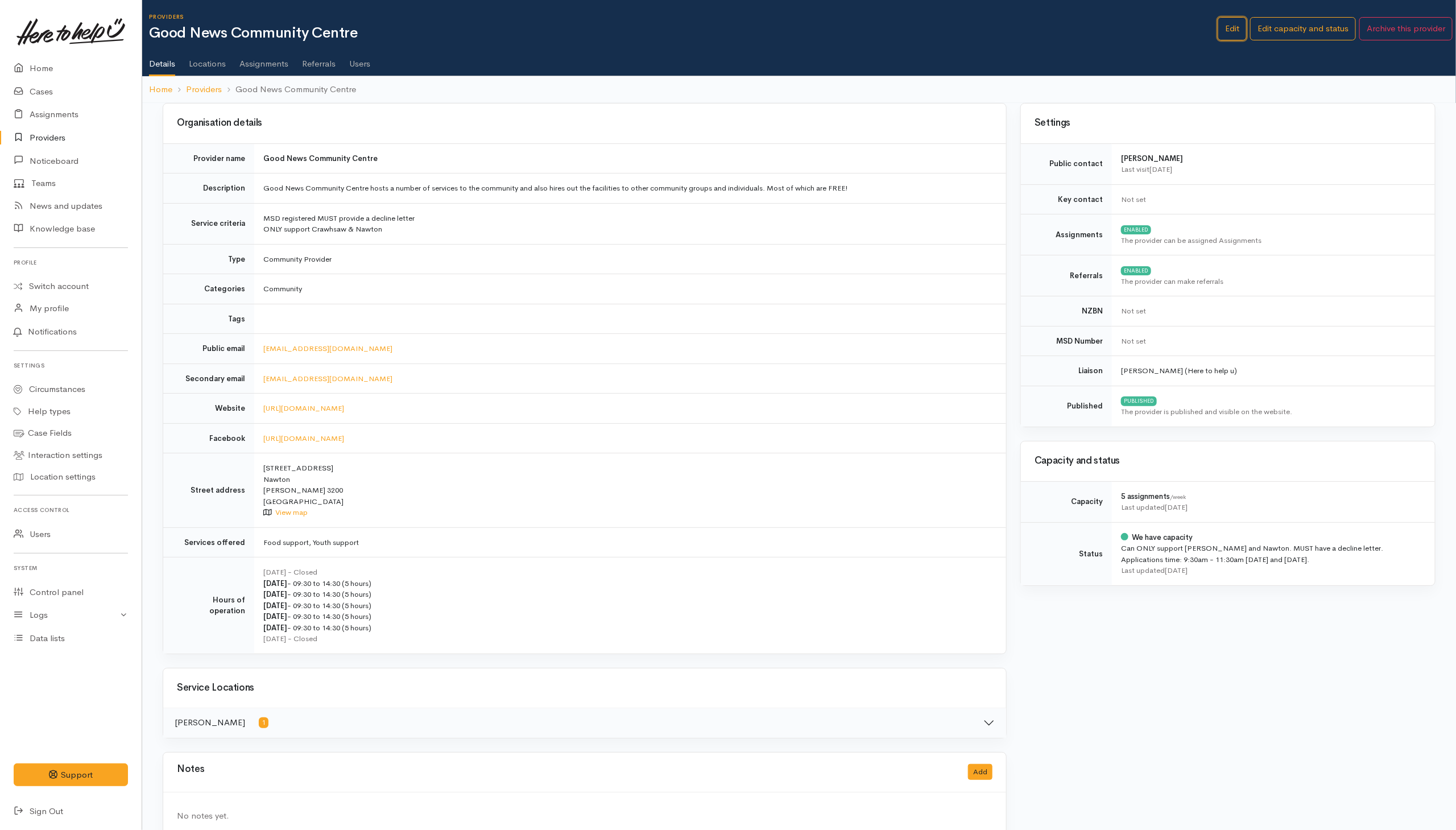
drag, startPoint x: 1223, startPoint y: 23, endPoint x: 1136, endPoint y: 40, distance: 88.6
click at [1223, 23] on link "Edit" at bounding box center [1232, 29] width 29 height 23
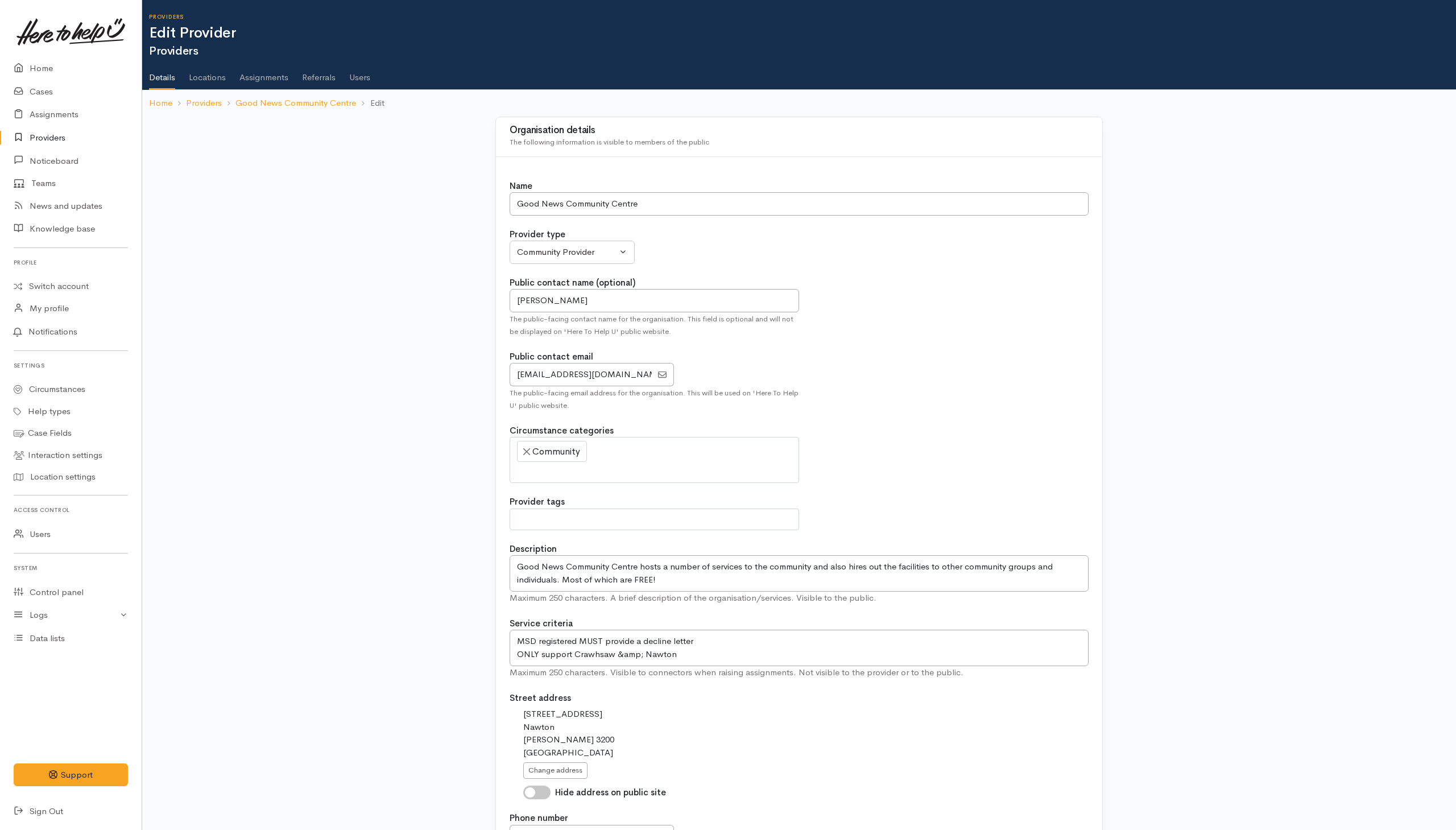
select select
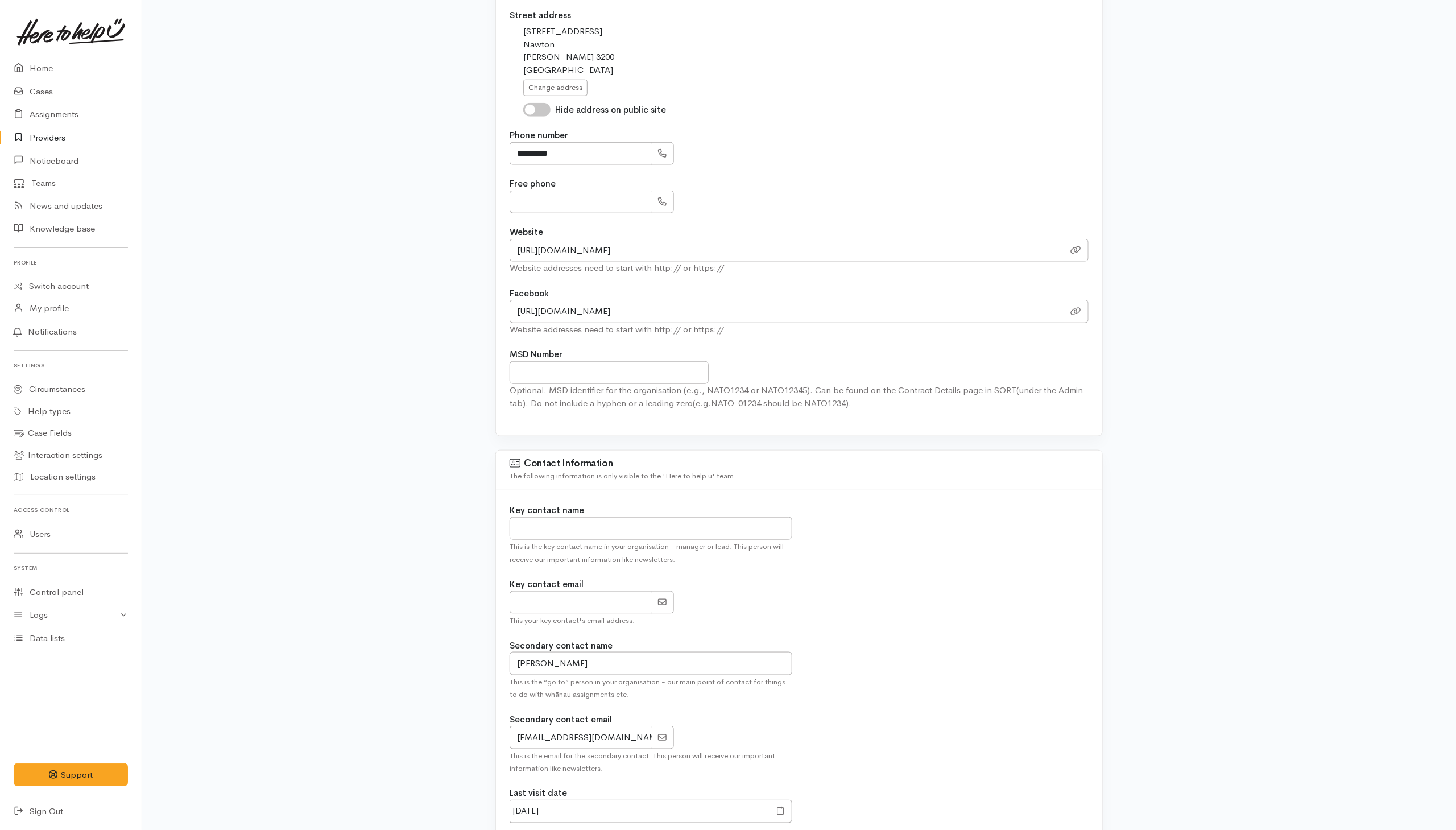
scroll to position [768, 0]
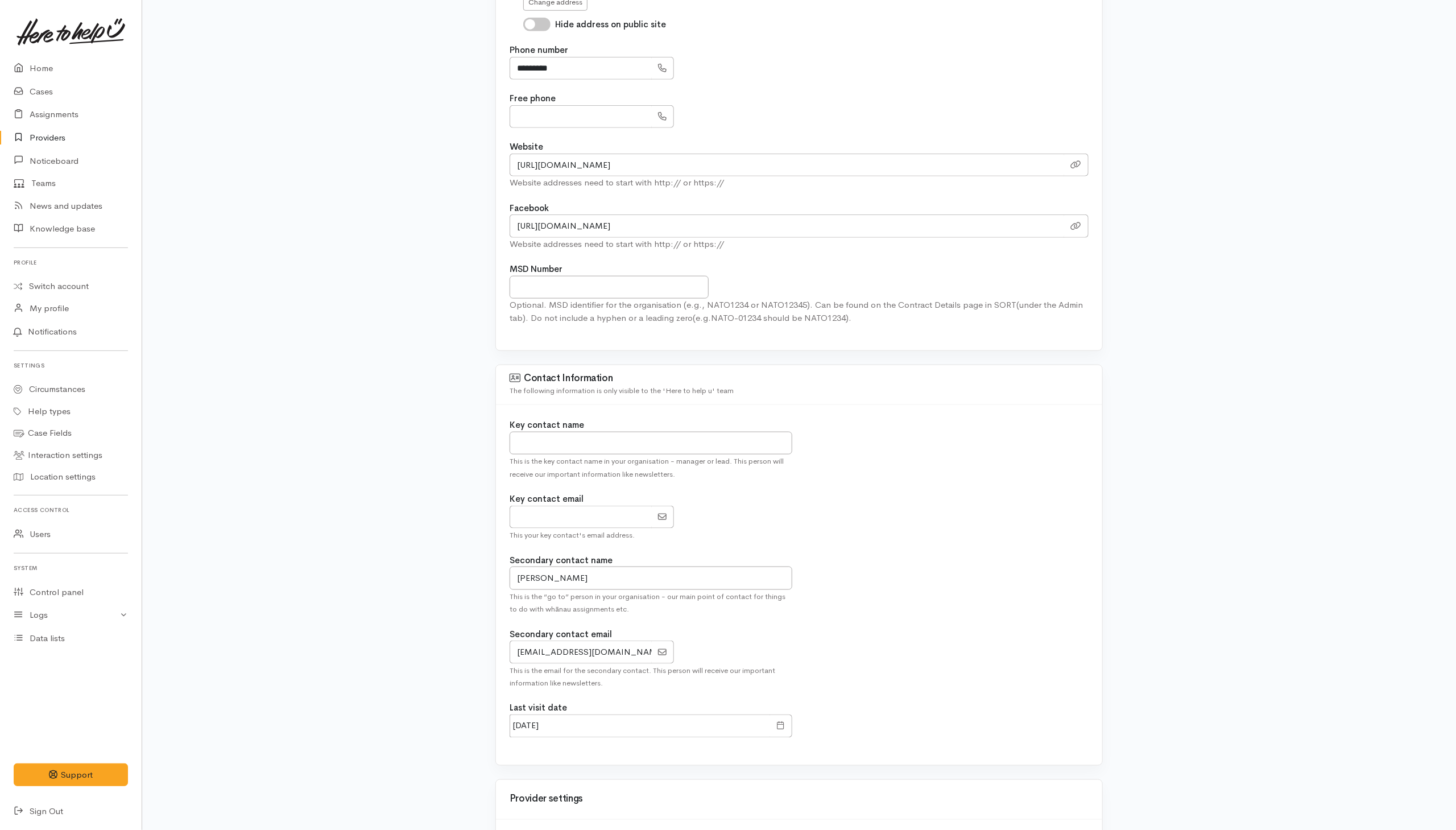
click at [52, 135] on link "Providers" at bounding box center [71, 137] width 142 height 23
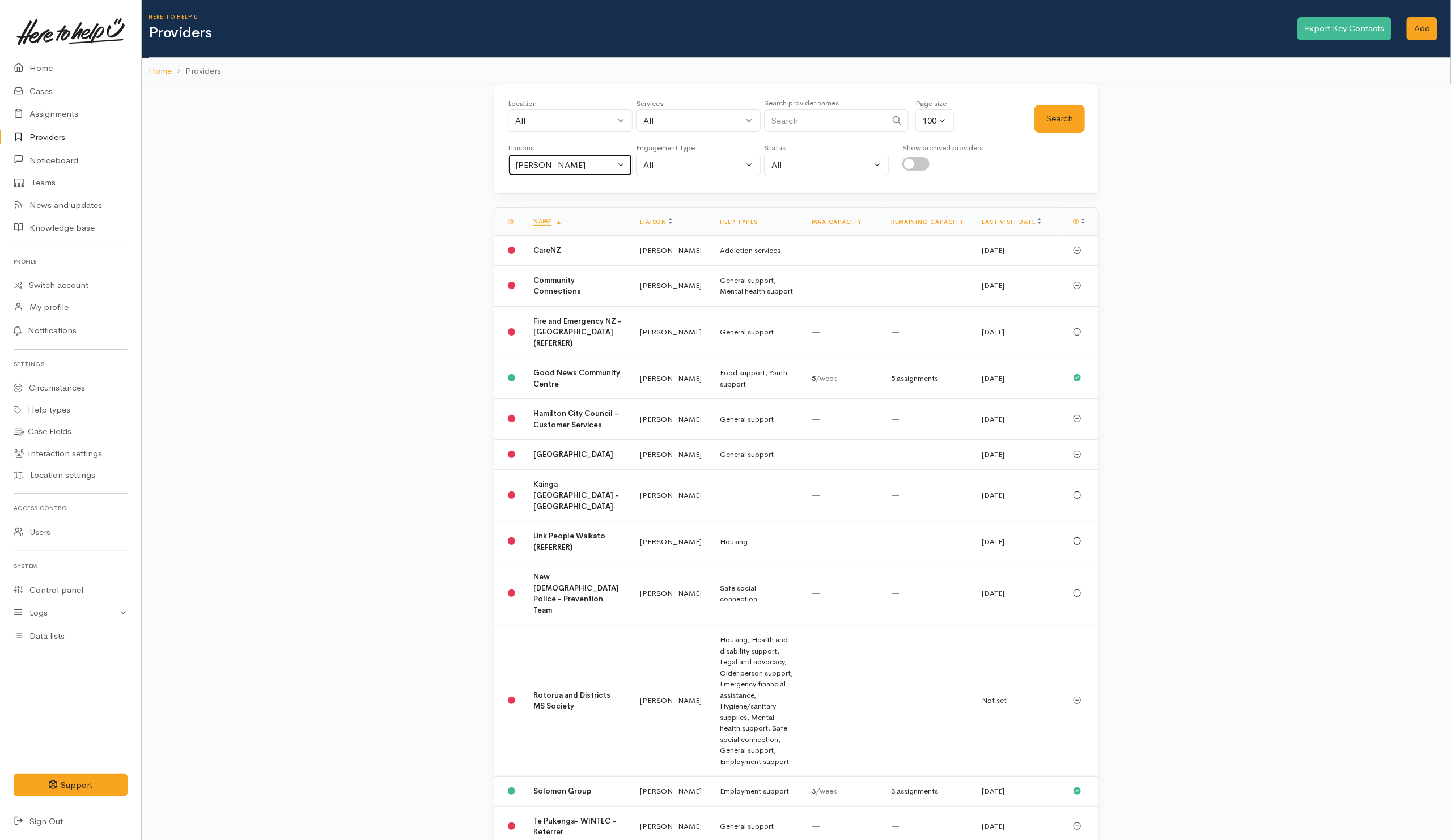
click at [592, 167] on div "[PERSON_NAME]" at bounding box center [564, 164] width 99 height 13
click at [543, 229] on link "Amanda Gabb" at bounding box center [570, 237] width 123 height 18
click at [1051, 117] on button "Search" at bounding box center [1059, 118] width 50 height 28
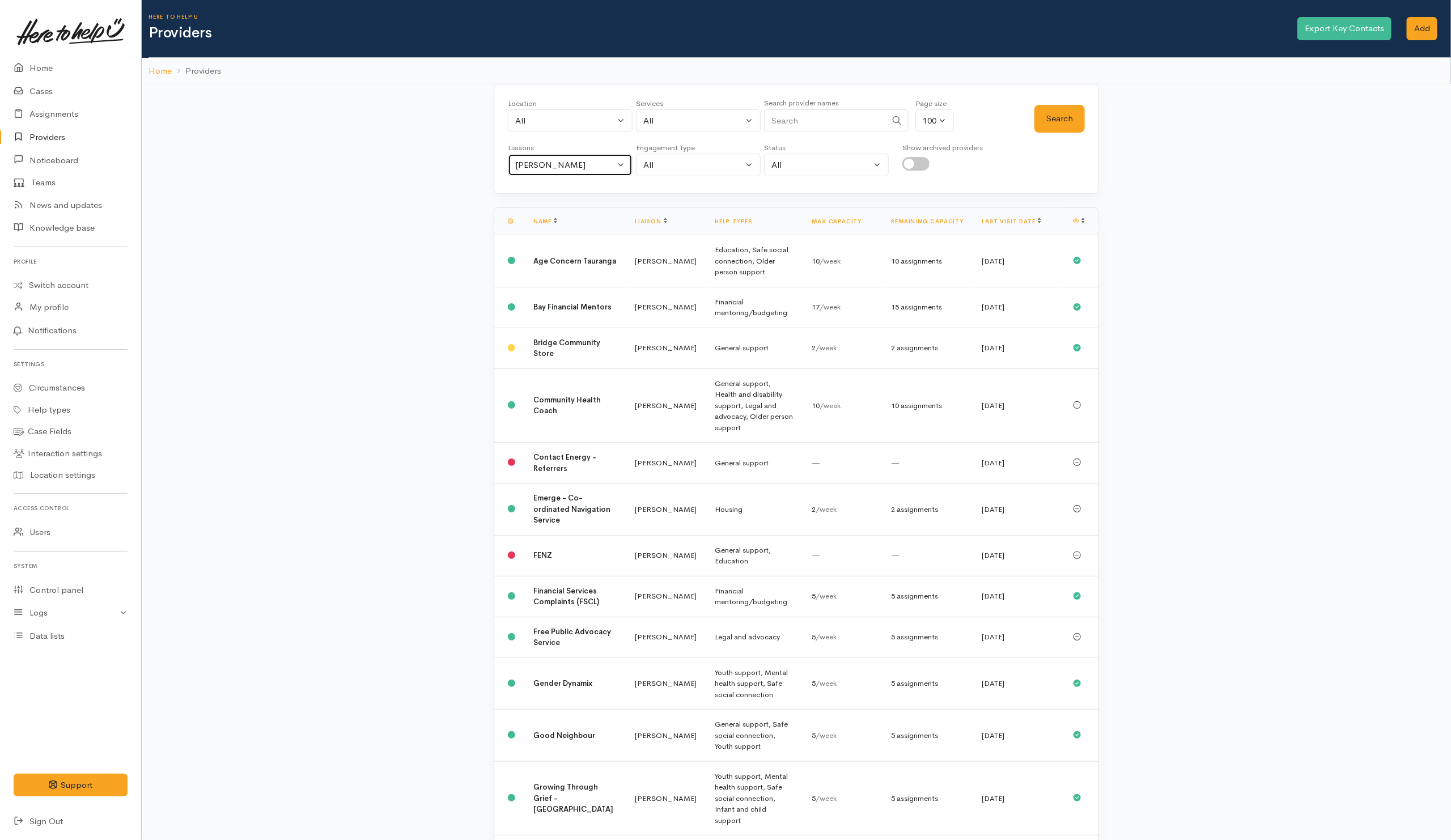
click at [599, 168] on div "Amanda Gabb" at bounding box center [564, 164] width 99 height 13
drag, startPoint x: 526, startPoint y: 221, endPoint x: 575, endPoint y: 221, distance: 49.0
click at [524, 221] on span "All" at bounding box center [527, 218] width 10 height 13
select select "null"
click at [1035, 126] on button "Search" at bounding box center [1059, 118] width 50 height 28
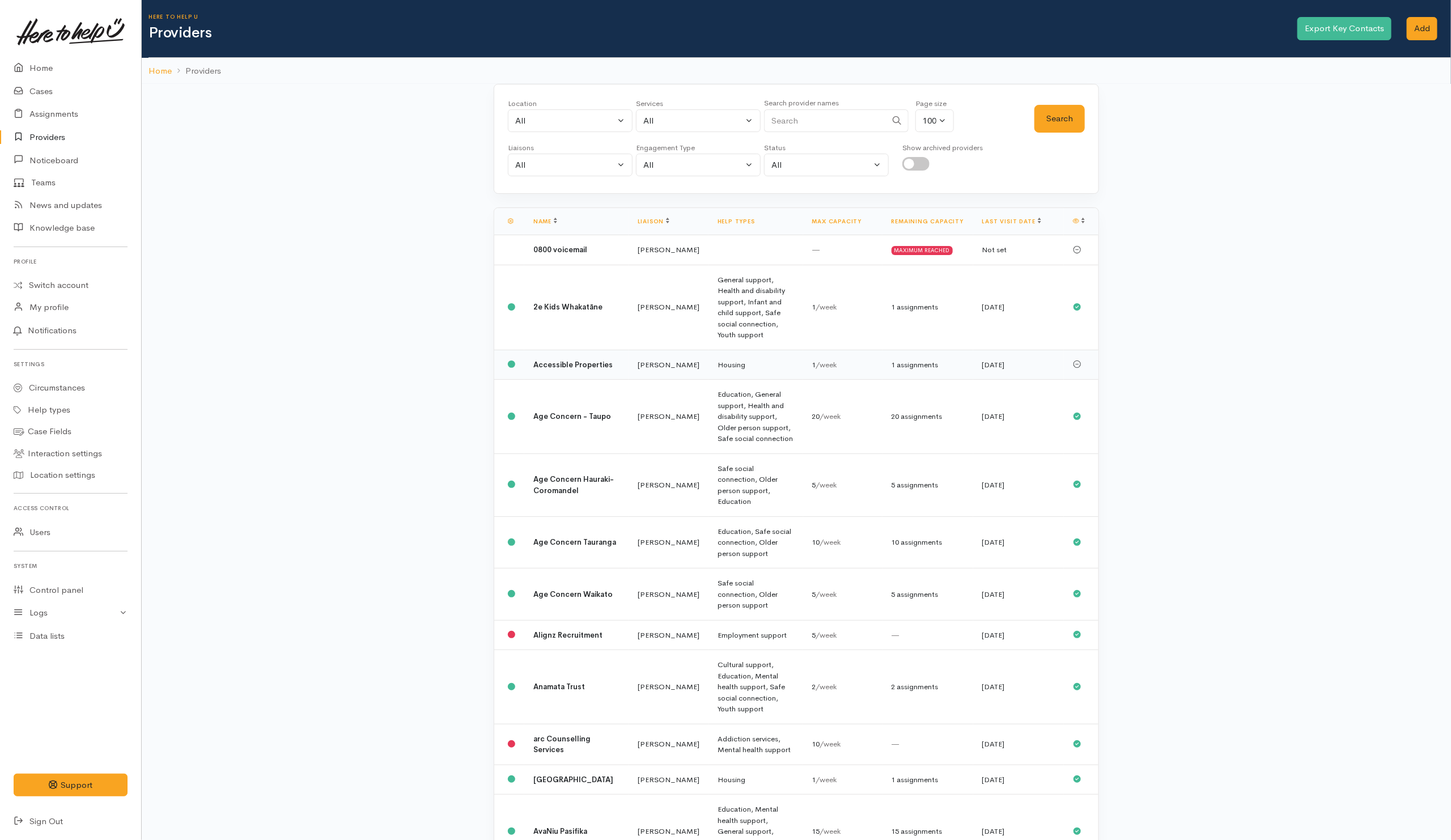
click at [646, 369] on td "Nicole Rusk" at bounding box center [668, 365] width 80 height 30
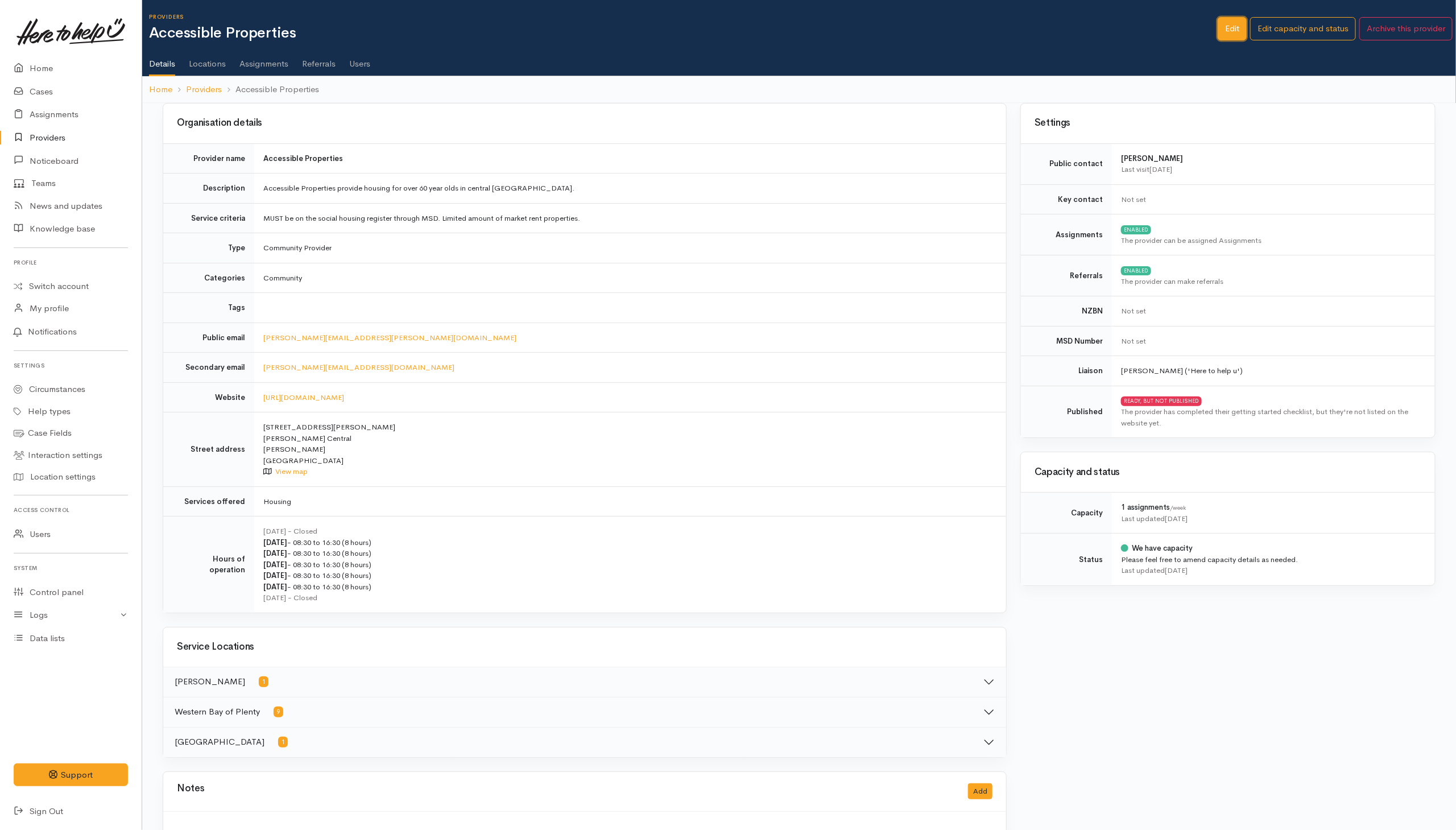
click at [1232, 35] on link "Edit" at bounding box center [1232, 29] width 29 height 23
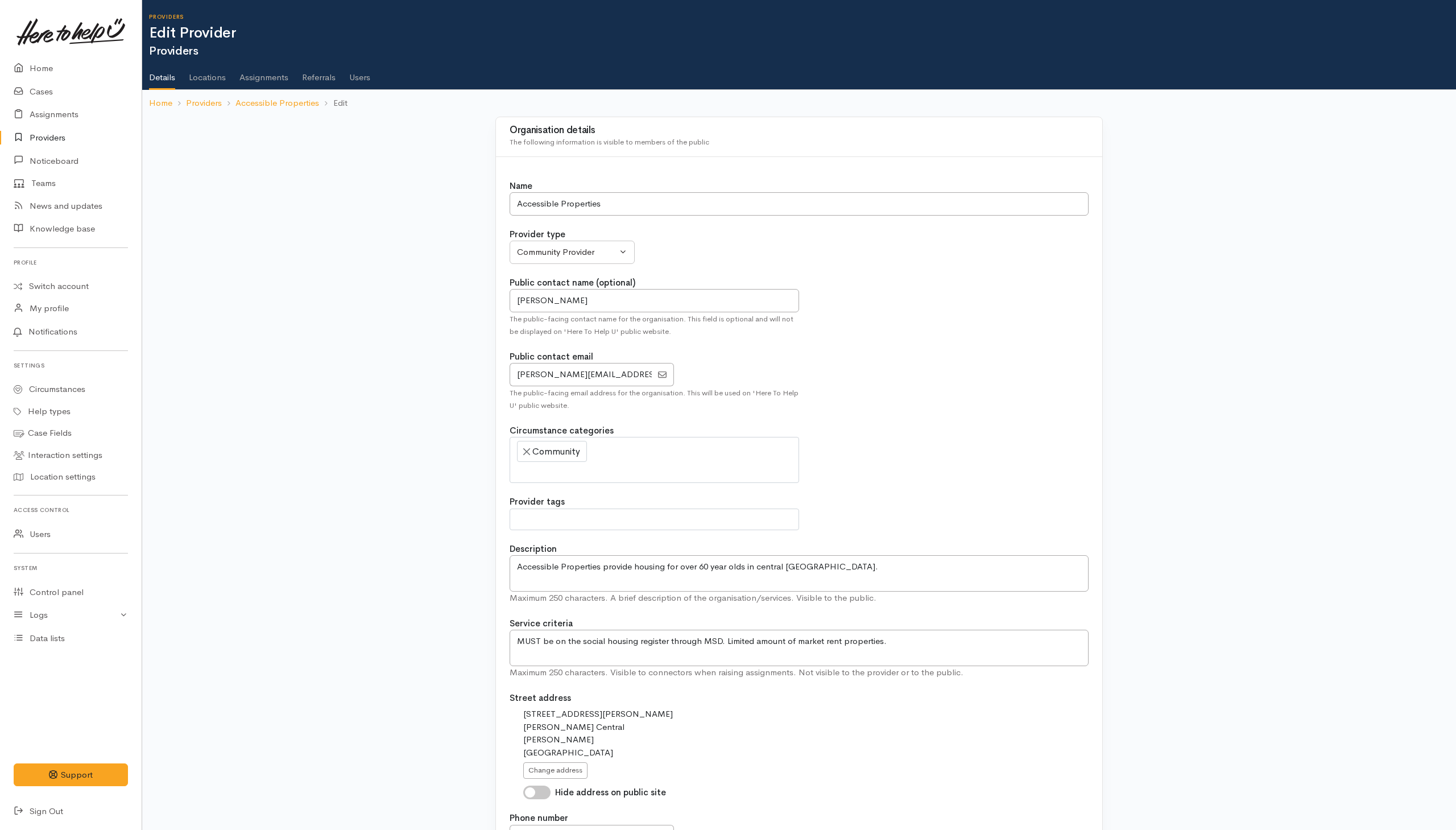
select select
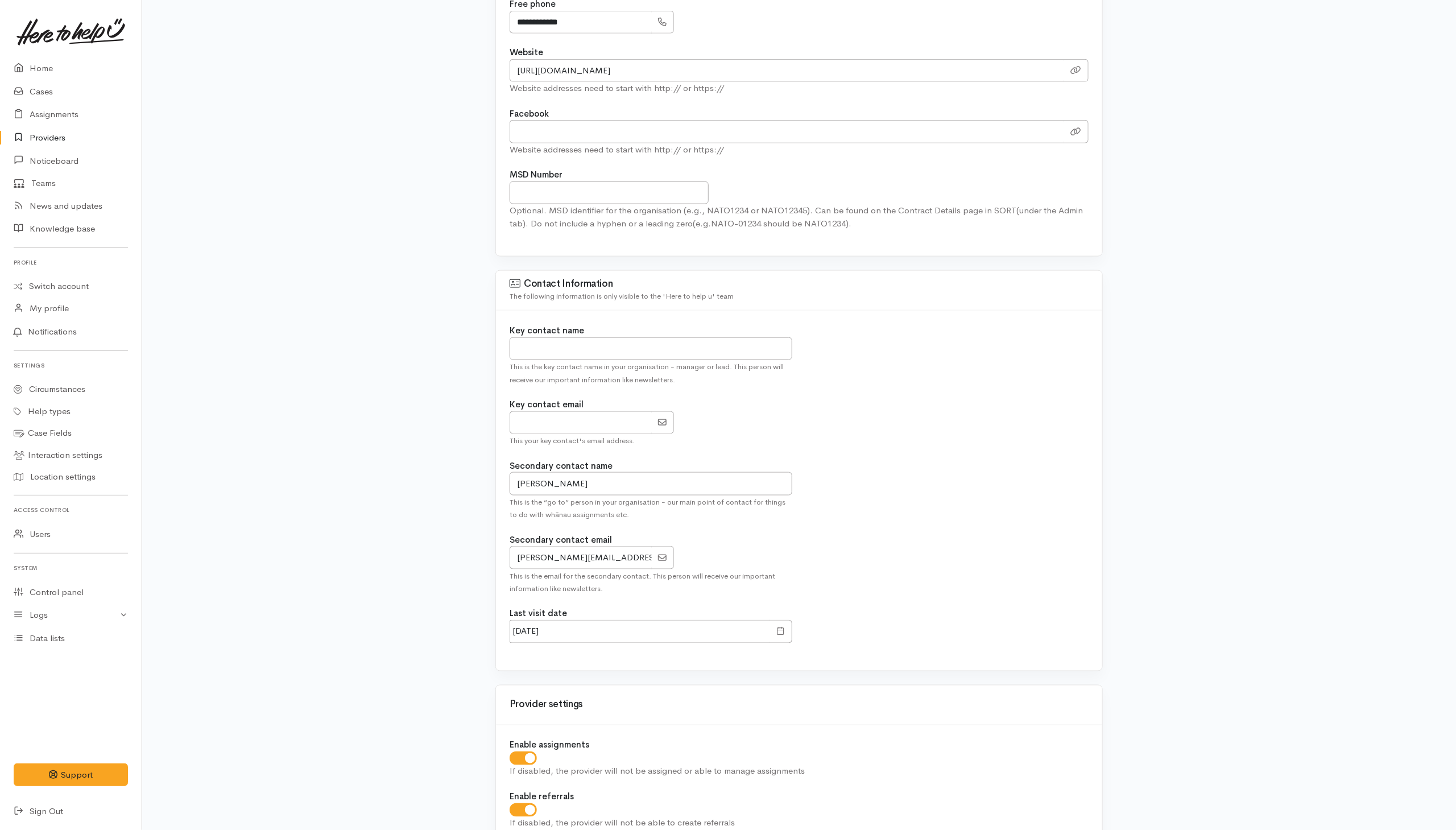
scroll to position [1024, 0]
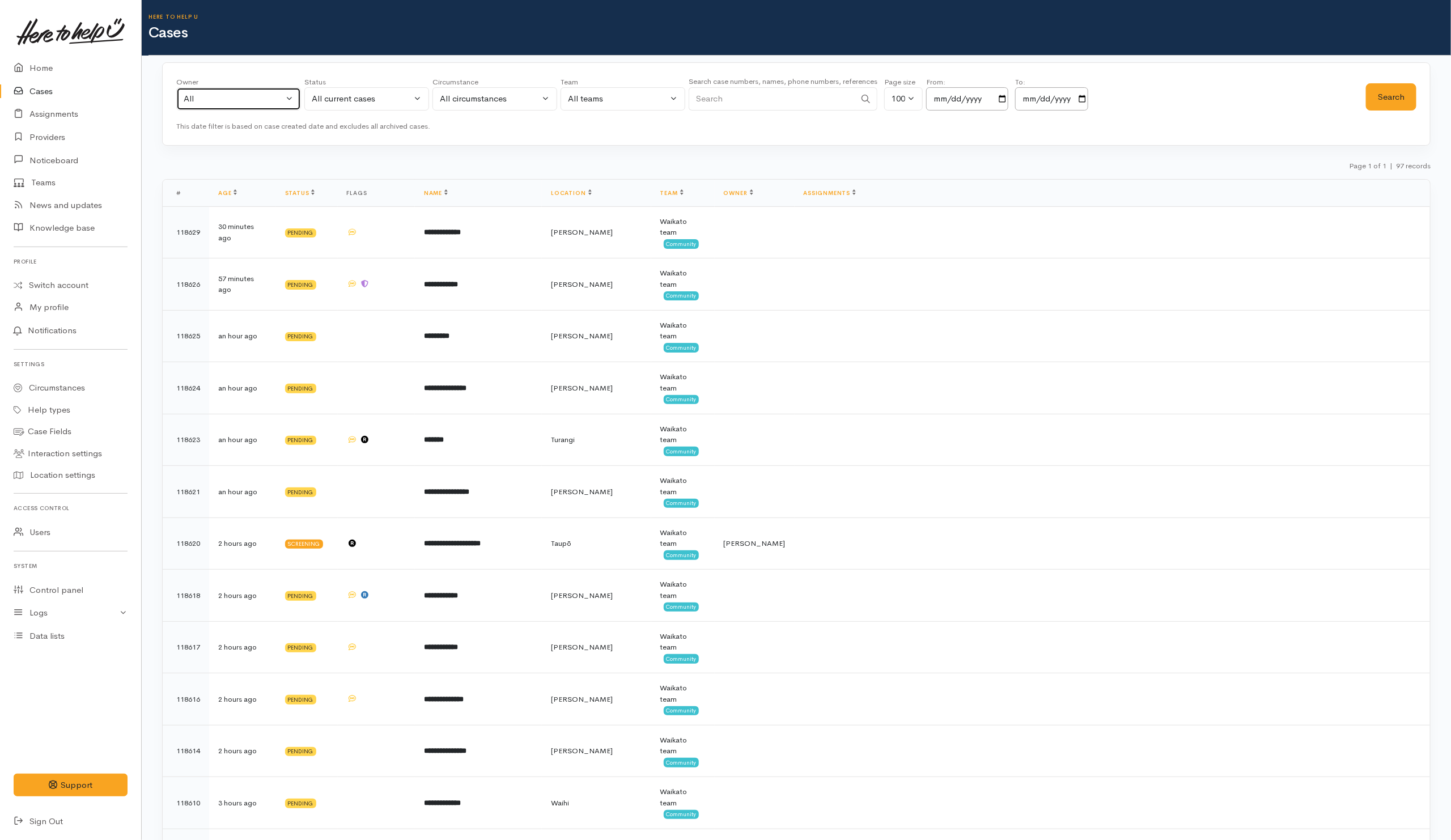
click at [227, 89] on button "All" at bounding box center [238, 99] width 125 height 23
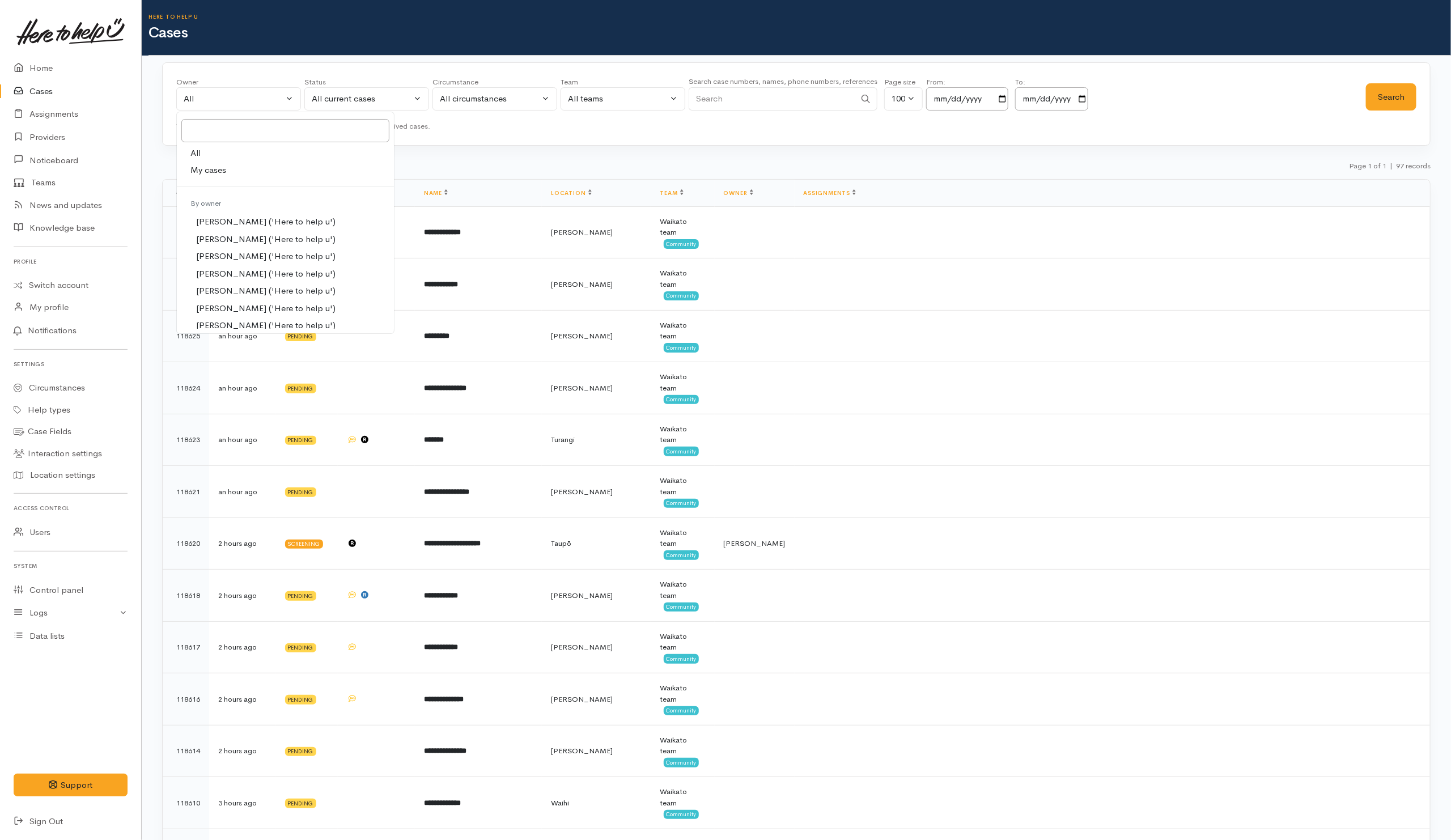
click at [210, 168] on span "My cases" at bounding box center [209, 170] width 36 height 13
select select "202"
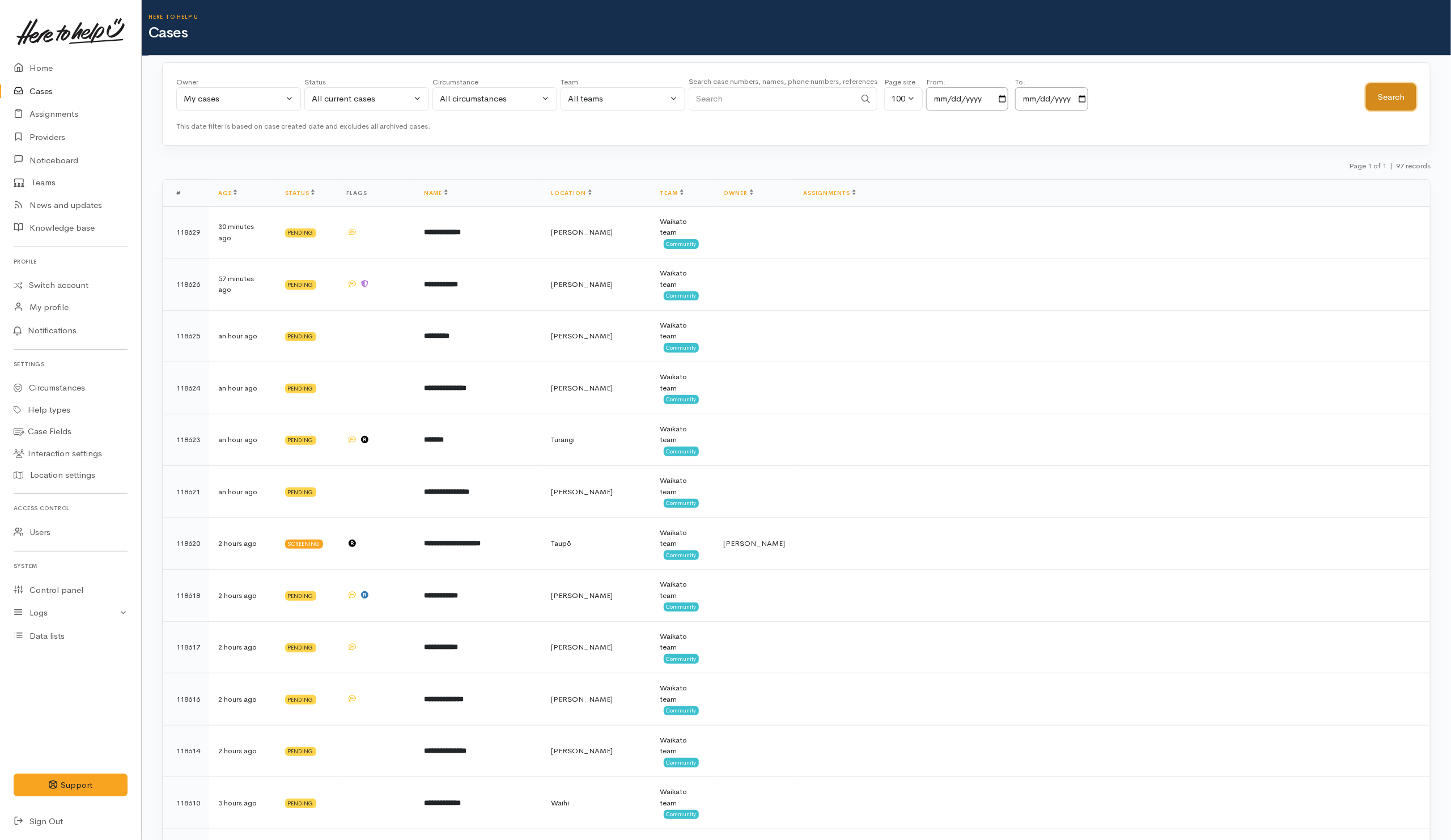
click at [1399, 97] on button "Search" at bounding box center [1390, 96] width 50 height 28
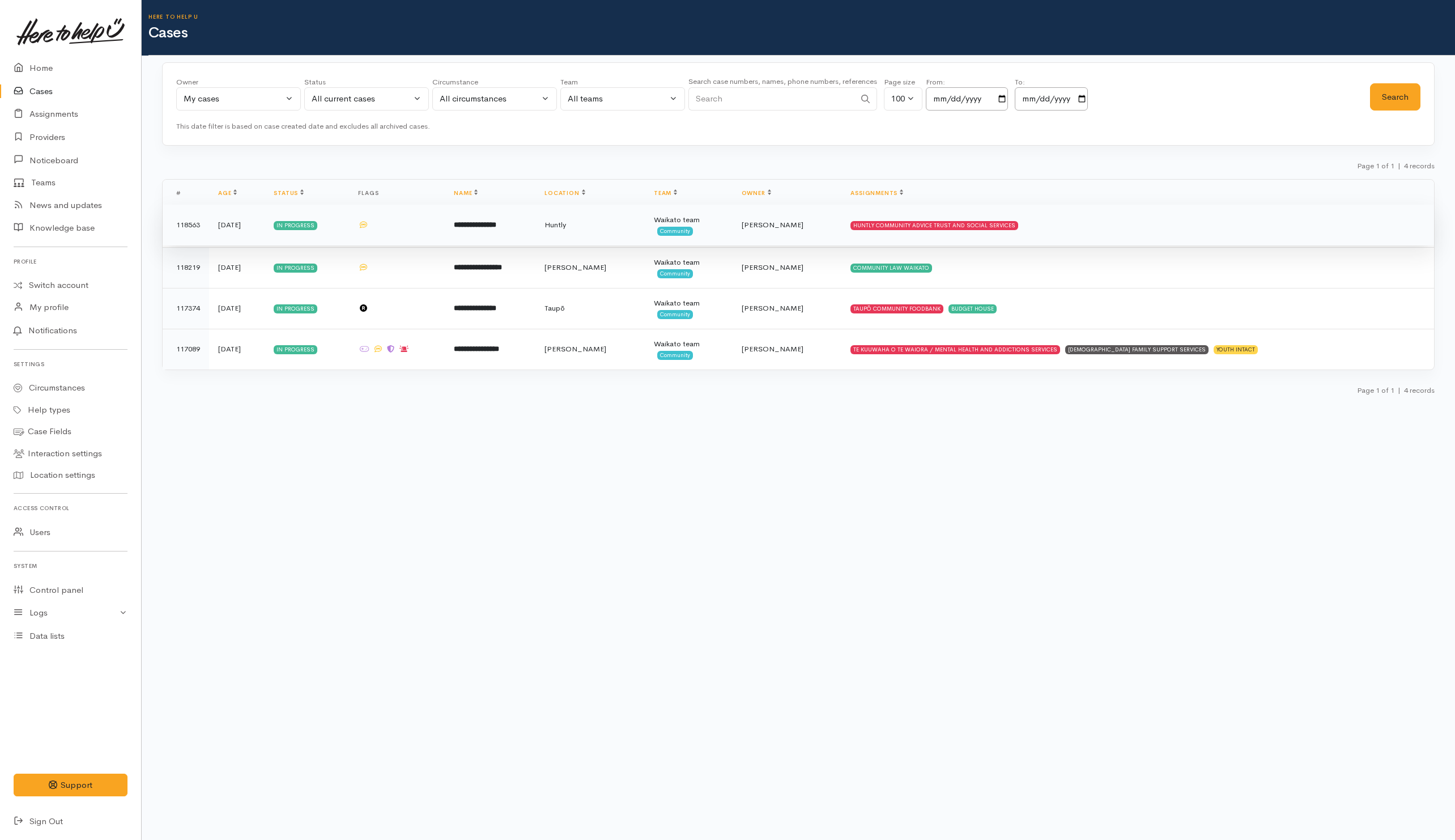
click at [1102, 235] on td "HUNTLY COMMUNITY ADVICE TRUST AND SOCIAL SERVICES" at bounding box center [1137, 225] width 593 height 41
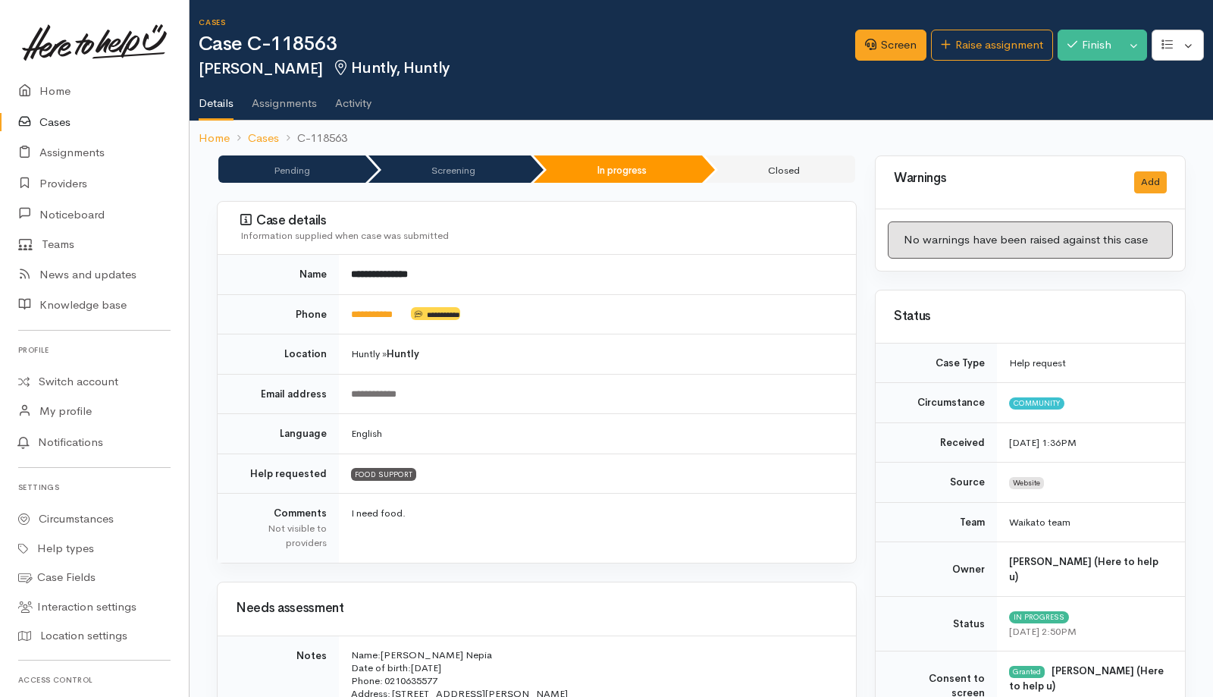
click at [63, 119] on link "Cases" at bounding box center [94, 122] width 189 height 31
